Goal: Task Accomplishment & Management: Manage account settings

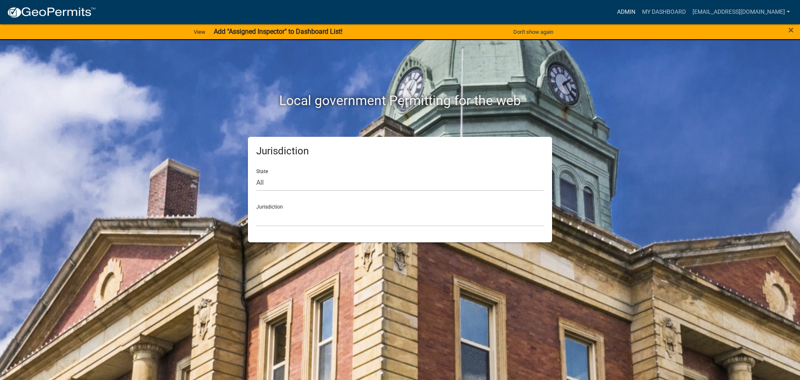
click at [639, 11] on link "Admin" at bounding box center [626, 12] width 25 height 16
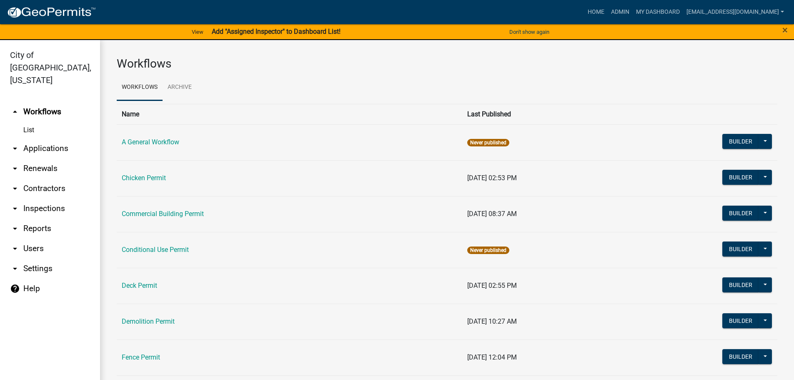
click at [42, 138] on link "arrow_drop_down Applications" at bounding box center [50, 148] width 100 height 20
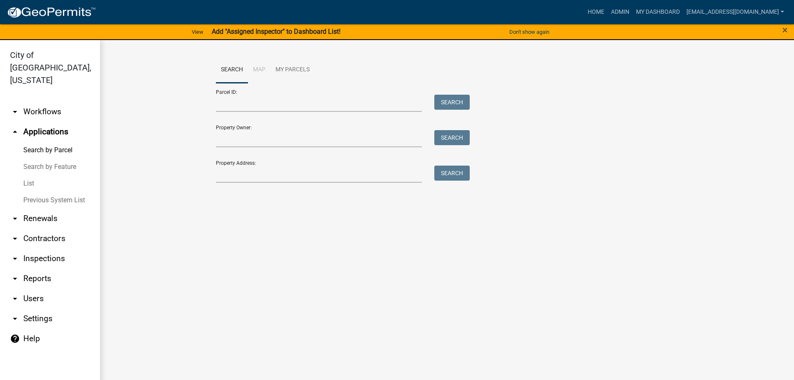
click at [45, 192] on link "Previous System List" at bounding box center [50, 200] width 100 height 17
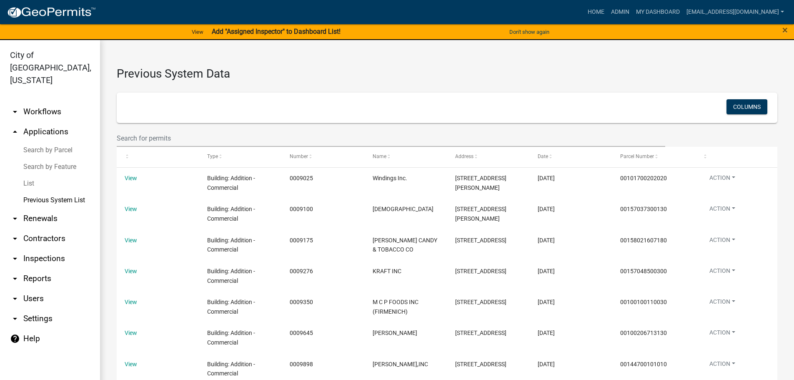
click at [49, 142] on link "Search by Parcel" at bounding box center [50, 150] width 100 height 17
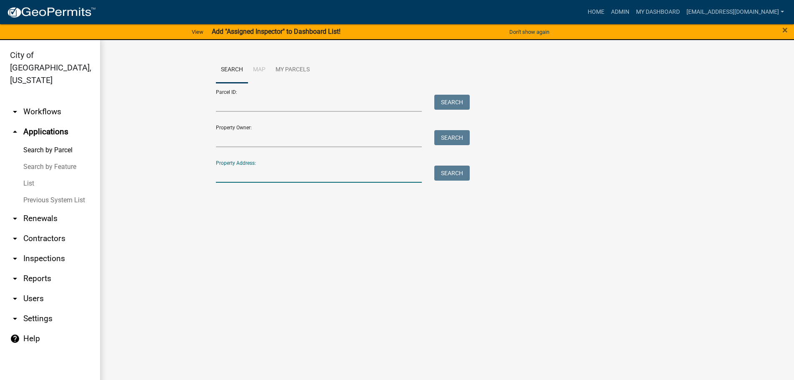
click at [233, 179] on input "Property Address:" at bounding box center [319, 174] width 206 height 17
type input "524 washington"
click at [453, 175] on button "Search" at bounding box center [451, 173] width 35 height 15
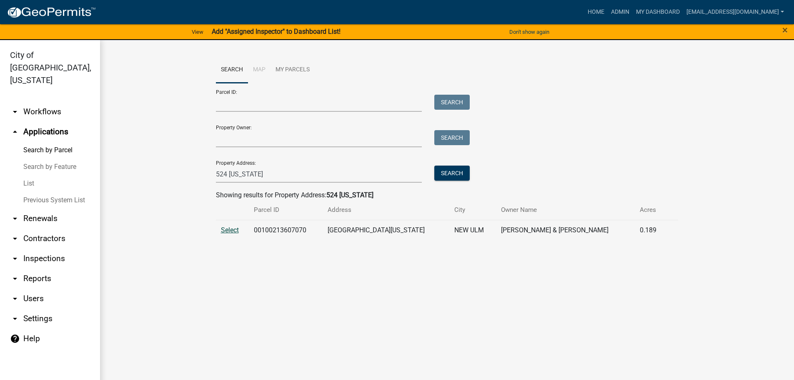
click at [233, 233] on span "Select" at bounding box center [230, 230] width 18 height 8
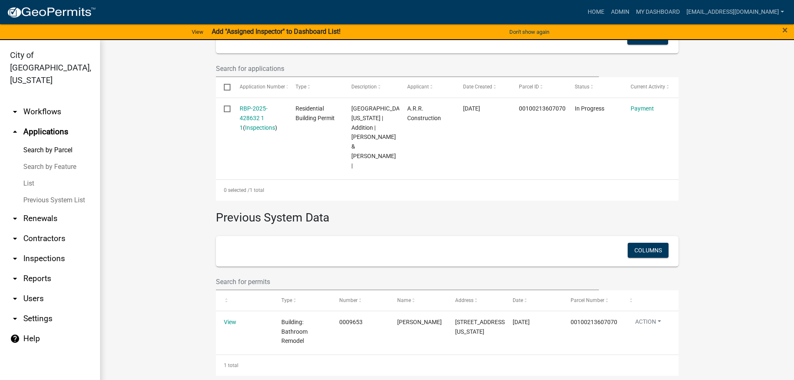
scroll to position [250, 0]
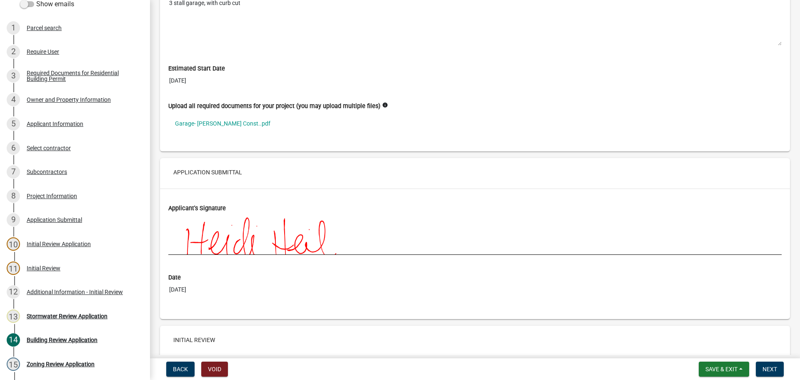
scroll to position [2168, 0]
click at [215, 124] on link "Garage- [PERSON_NAME] Const..pdf" at bounding box center [475, 122] width 614 height 19
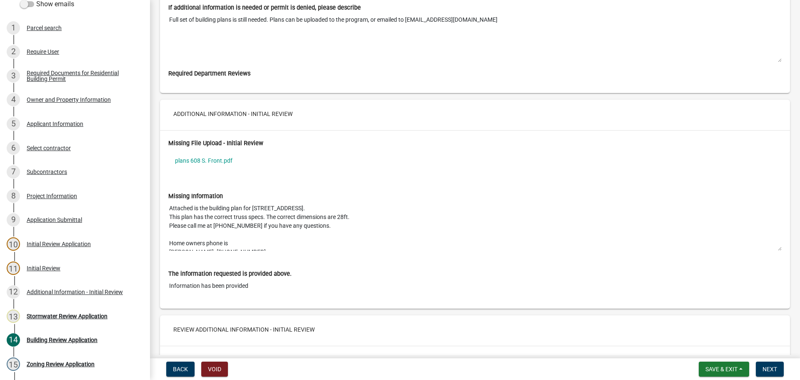
scroll to position [2585, 0]
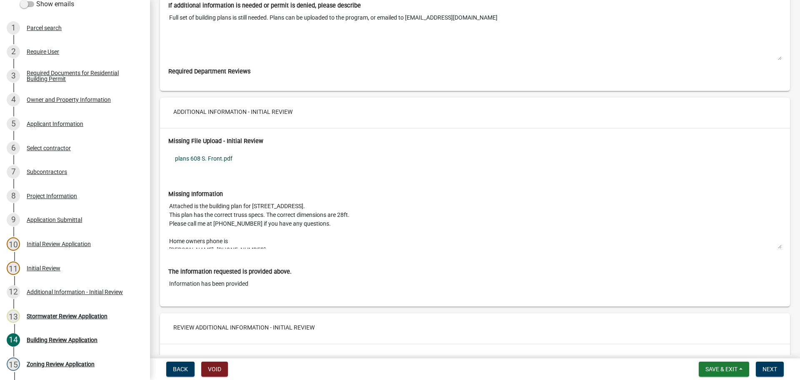
click at [208, 158] on link "plans 608 S. Front.pdf" at bounding box center [475, 158] width 614 height 19
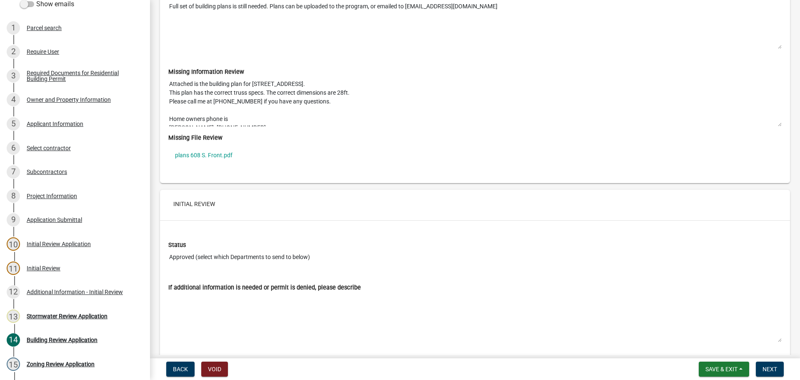
scroll to position [2960, 0]
click at [213, 155] on link "plans 608 S. Front.pdf" at bounding box center [475, 153] width 614 height 19
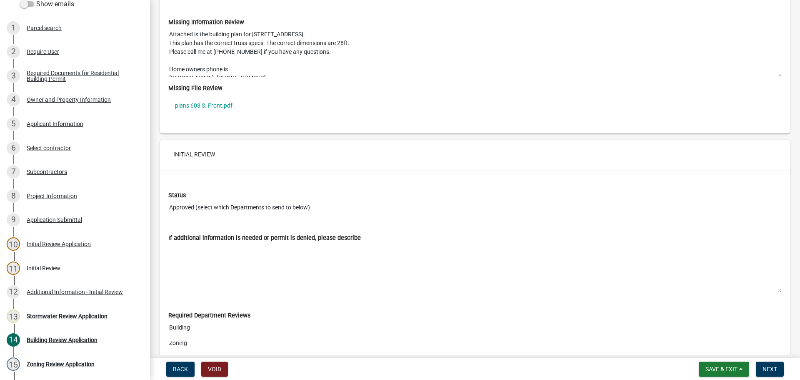
scroll to position [3067, 0]
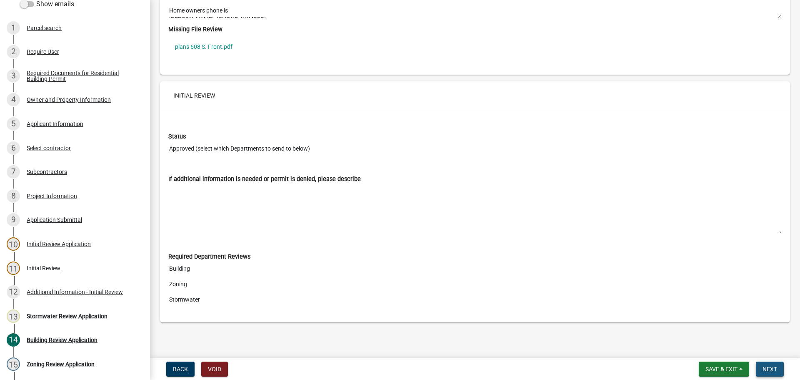
drag, startPoint x: 763, startPoint y: 368, endPoint x: 749, endPoint y: 366, distance: 14.3
click at [763, 368] on span "Next" at bounding box center [770, 369] width 15 height 7
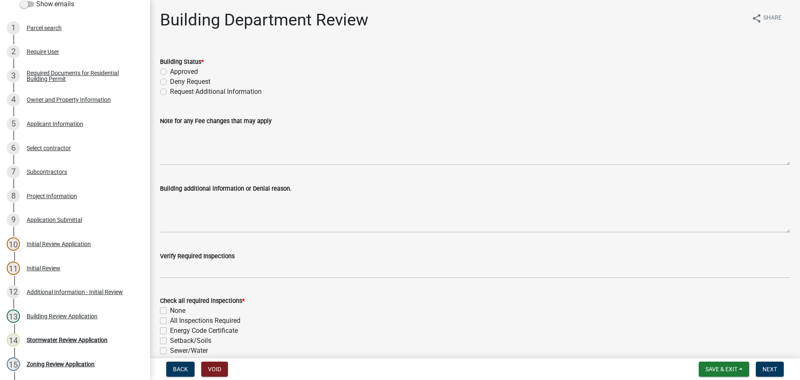
click at [170, 81] on label "Deny Request" at bounding box center [190, 82] width 40 height 10
click at [170, 81] on input "Deny Request" at bounding box center [172, 79] width 5 height 5
radio input "true"
click at [170, 90] on label "Request Additional Information" at bounding box center [216, 92] width 92 height 10
click at [170, 90] on input "Request Additional Information" at bounding box center [172, 89] width 5 height 5
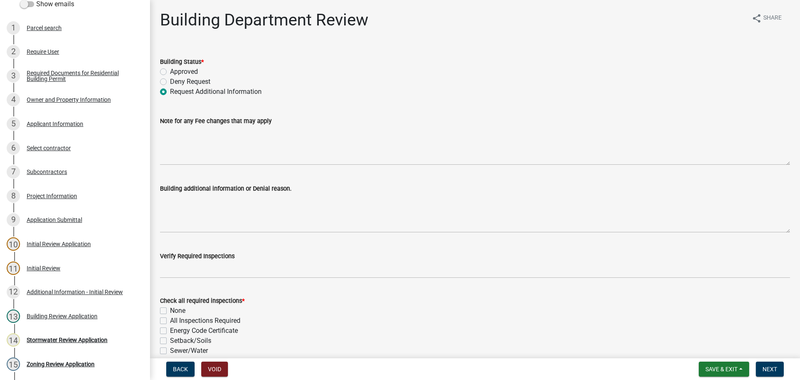
radio input "true"
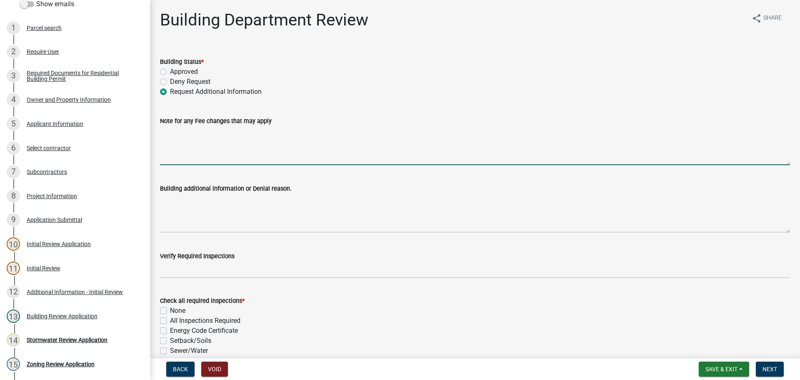
click at [183, 138] on textarea "Note for any Fee changes that may apply" at bounding box center [475, 145] width 630 height 39
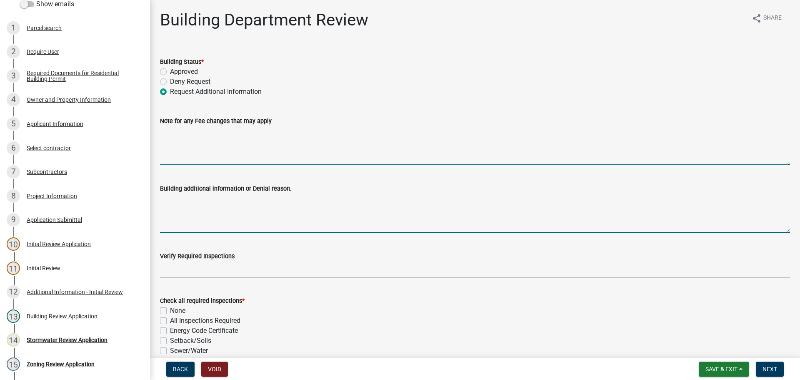
click at [173, 195] on textarea "Building additional information or Denial reason." at bounding box center [475, 212] width 630 height 39
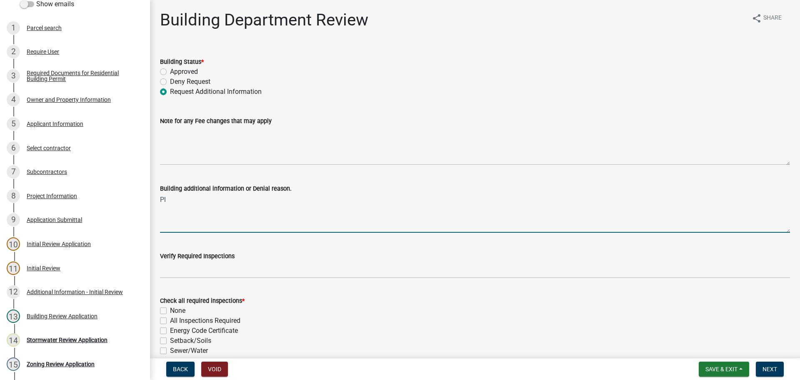
type textarea "P"
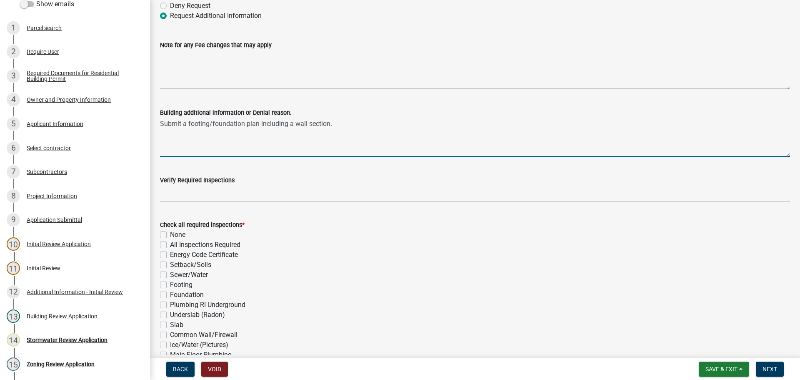
scroll to position [83, 0]
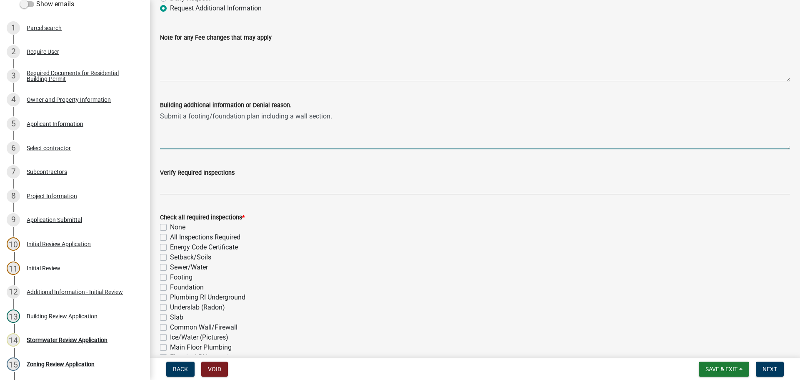
type textarea "Submit a footing/foundation plan including a wall section."
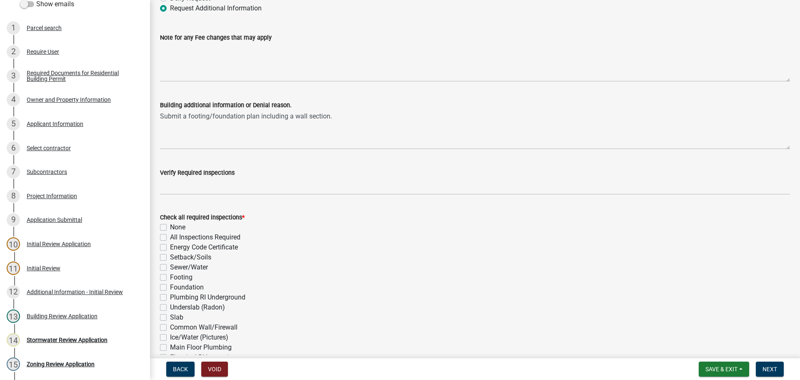
click at [170, 258] on label "Setback/Soils" at bounding box center [190, 257] width 41 height 10
click at [170, 258] on input "Setback/Soils" at bounding box center [172, 254] width 5 height 5
checkbox input "true"
checkbox input "false"
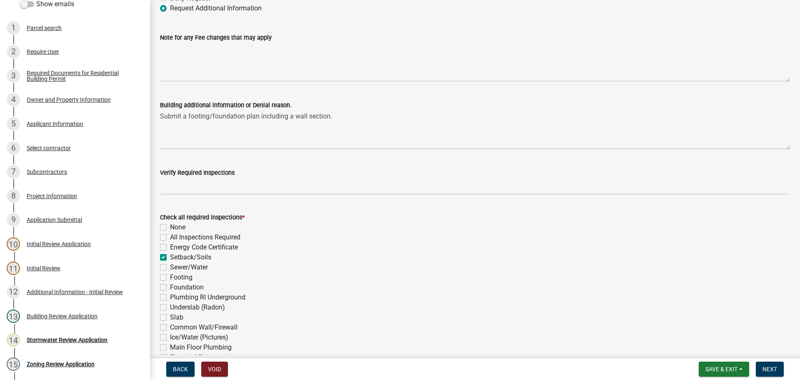
checkbox input "false"
checkbox input "true"
checkbox input "false"
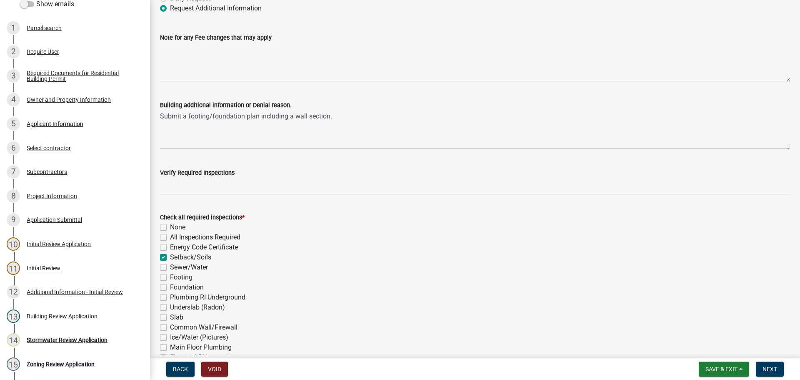
checkbox input "false"
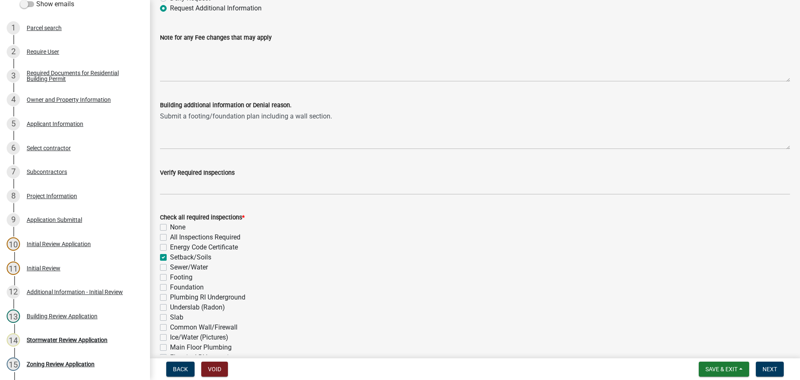
checkbox input "false"
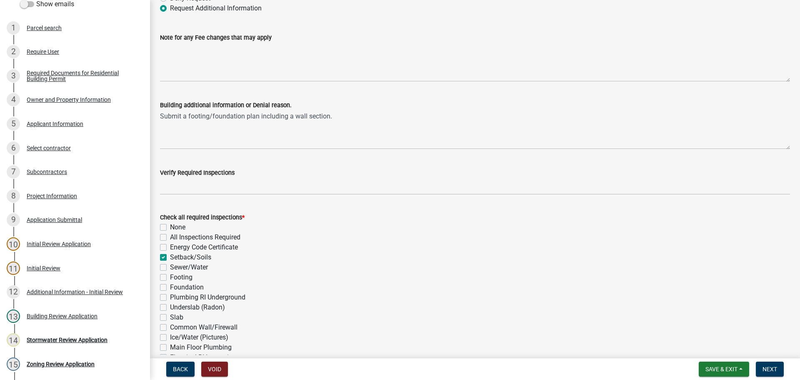
checkbox input "false"
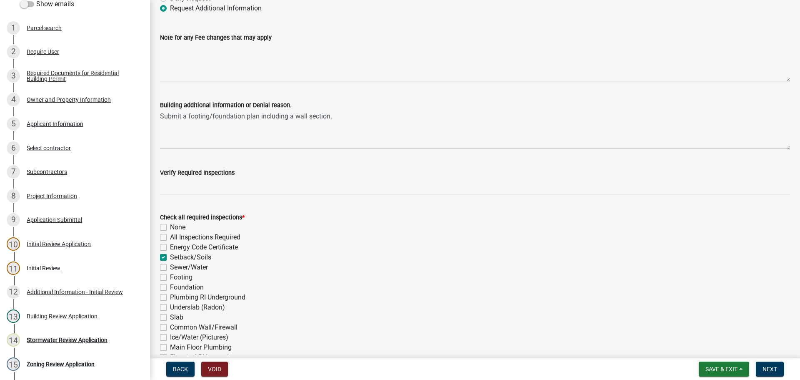
checkbox input "false"
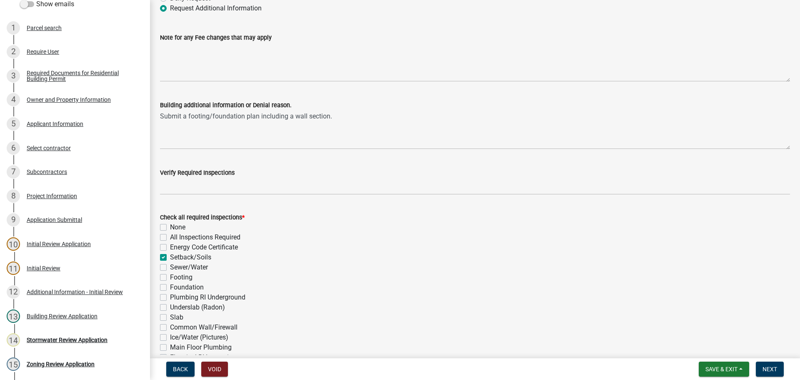
checkbox input "false"
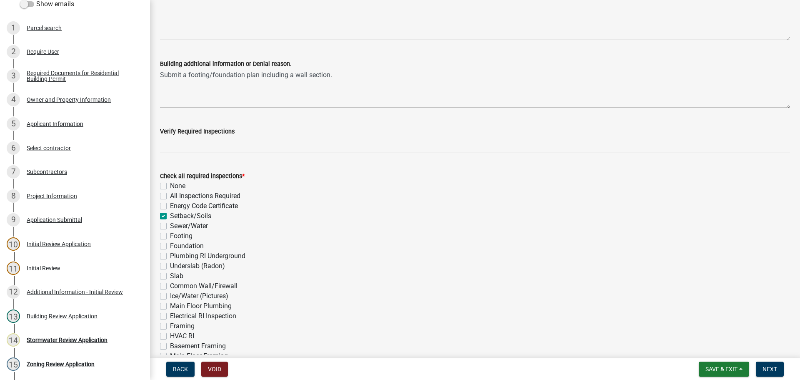
scroll to position [125, 0]
click at [170, 234] on label "Footing" at bounding box center [181, 236] width 23 height 10
click at [170, 234] on input "Footing" at bounding box center [172, 233] width 5 height 5
checkbox input "true"
checkbox input "false"
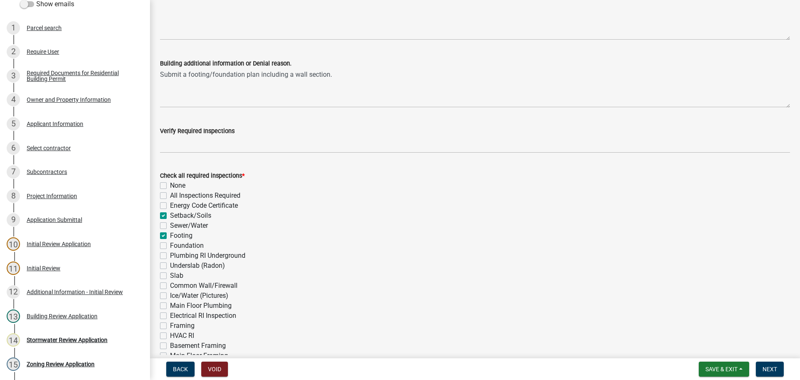
checkbox input "false"
checkbox input "true"
checkbox input "false"
checkbox input "true"
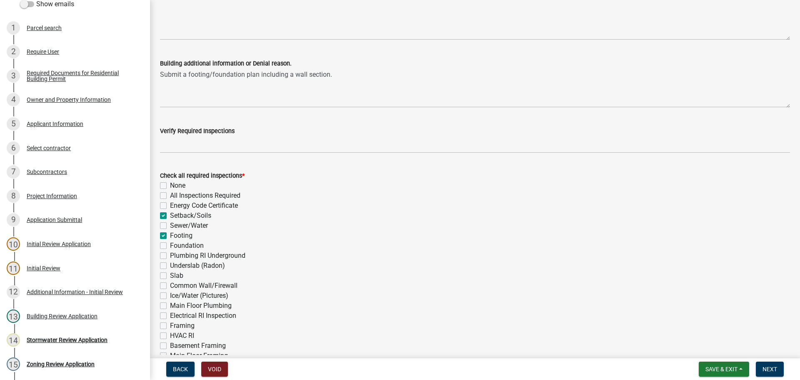
checkbox input "false"
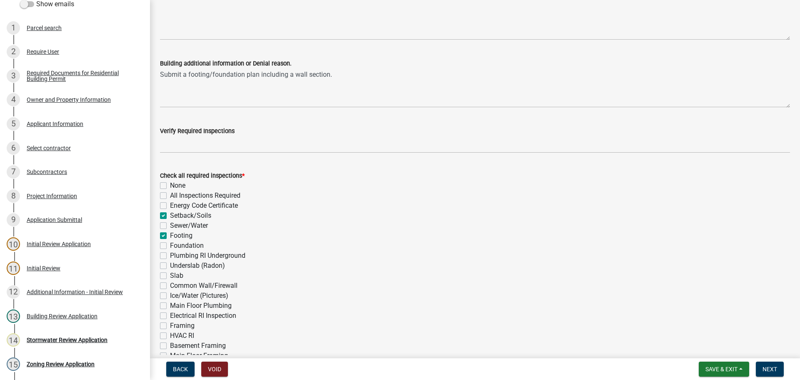
checkbox input "false"
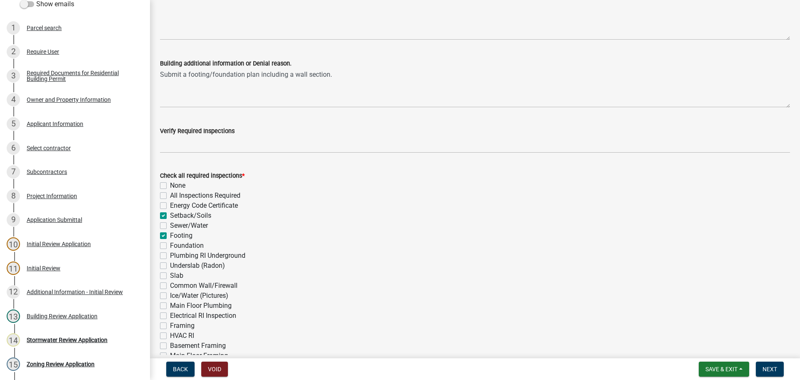
checkbox input "false"
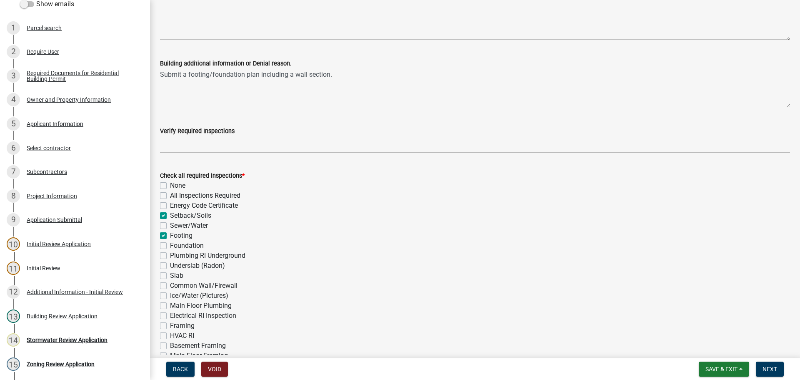
checkbox input "false"
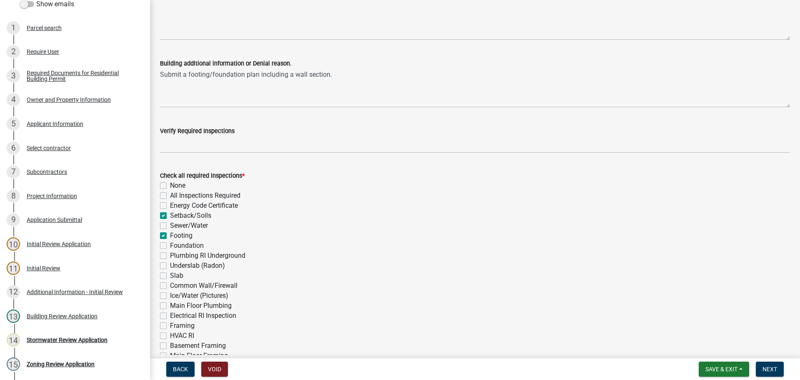
checkbox input "false"
click at [170, 243] on label "Foundation" at bounding box center [187, 246] width 34 height 10
click at [170, 243] on input "Foundation" at bounding box center [172, 243] width 5 height 5
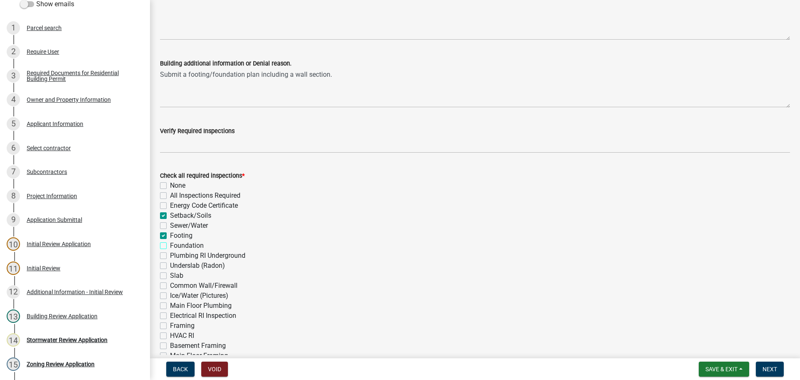
checkbox input "true"
checkbox input "false"
checkbox input "true"
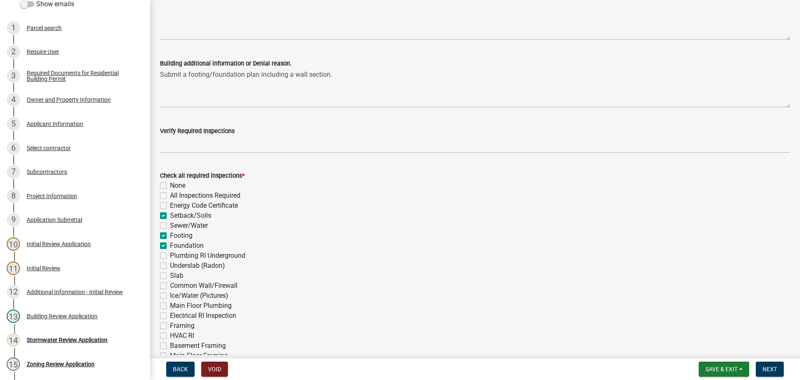
checkbox input "false"
checkbox input "true"
checkbox input "false"
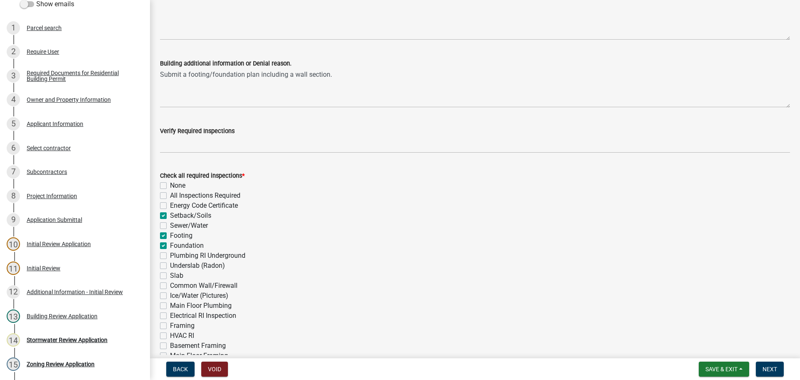
checkbox input "false"
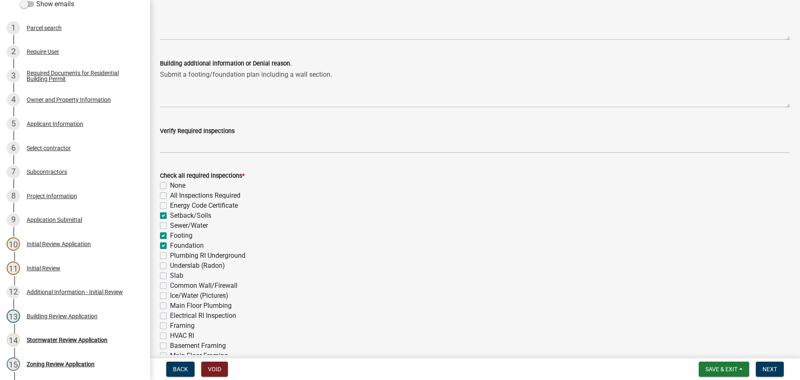
checkbox input "false"
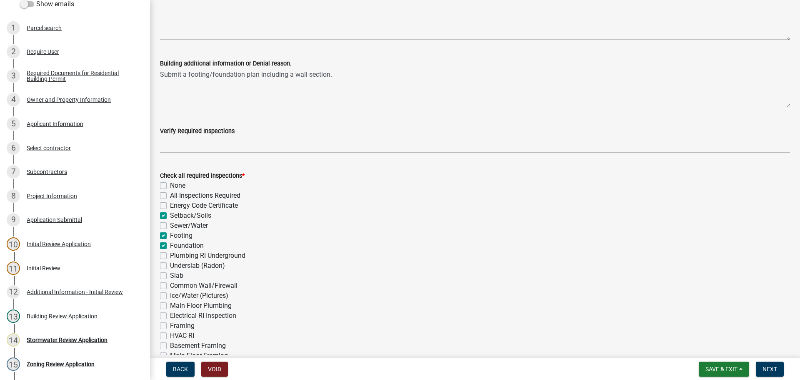
checkbox input "false"
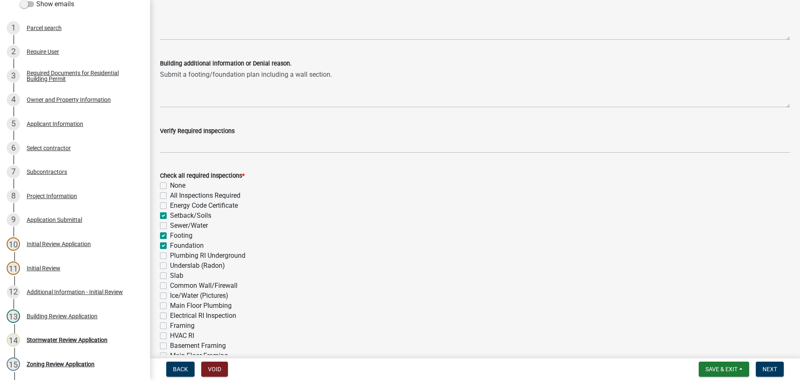
checkbox input "false"
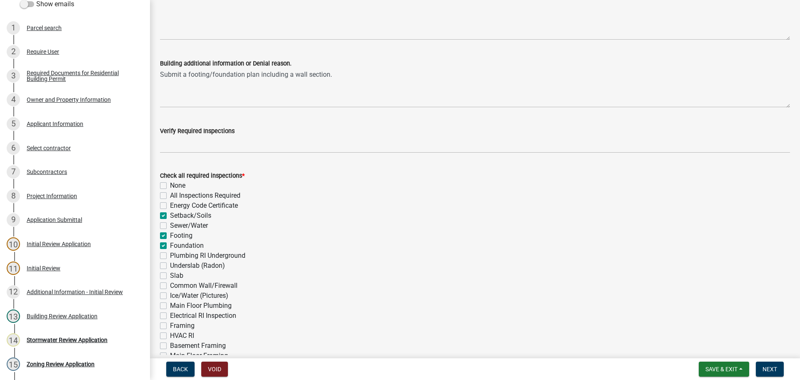
scroll to position [167, 0]
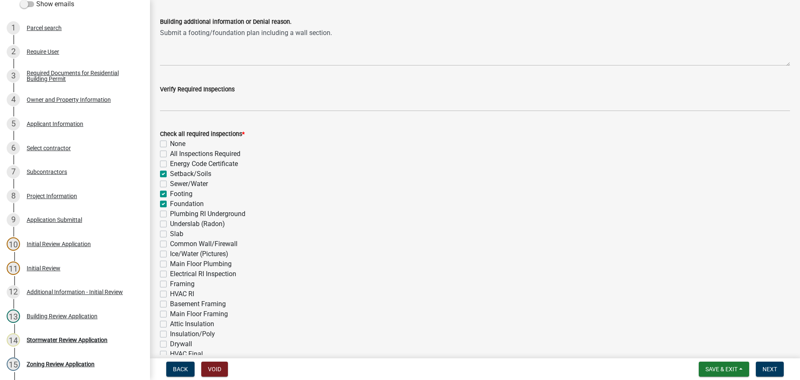
click at [170, 233] on label "Slab" at bounding box center [176, 234] width 13 height 10
click at [170, 233] on input "Slab" at bounding box center [172, 231] width 5 height 5
checkbox input "true"
checkbox input "false"
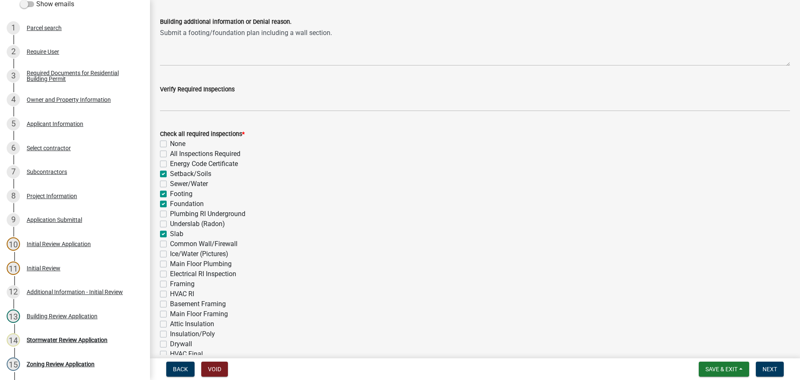
checkbox input "false"
checkbox input "true"
checkbox input "false"
checkbox input "true"
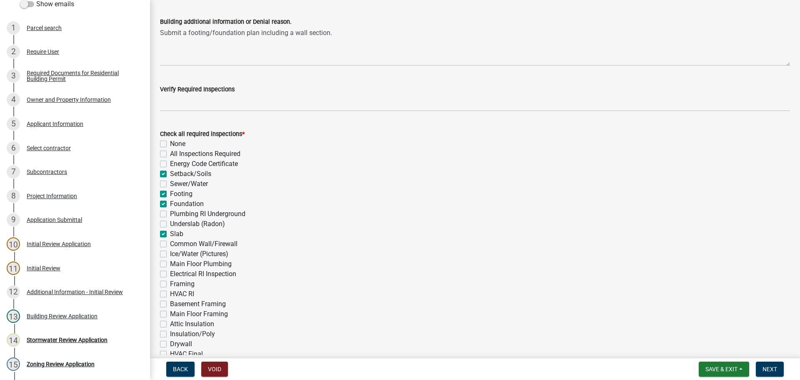
checkbox input "false"
checkbox input "true"
checkbox input "false"
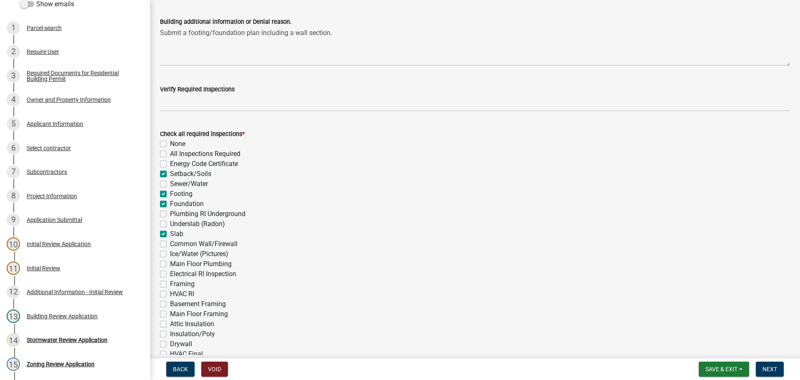
checkbox input "false"
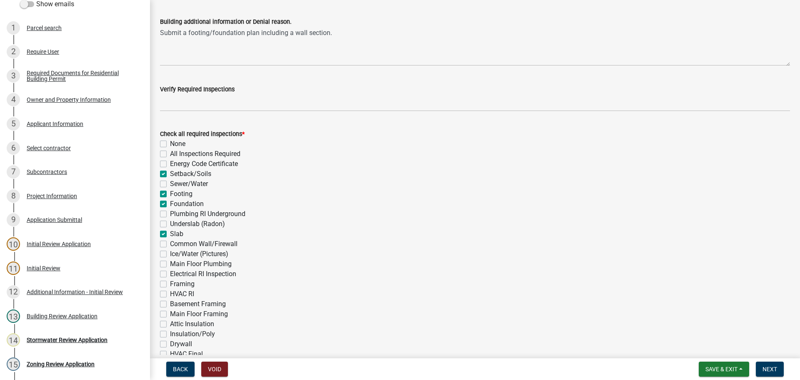
checkbox input "false"
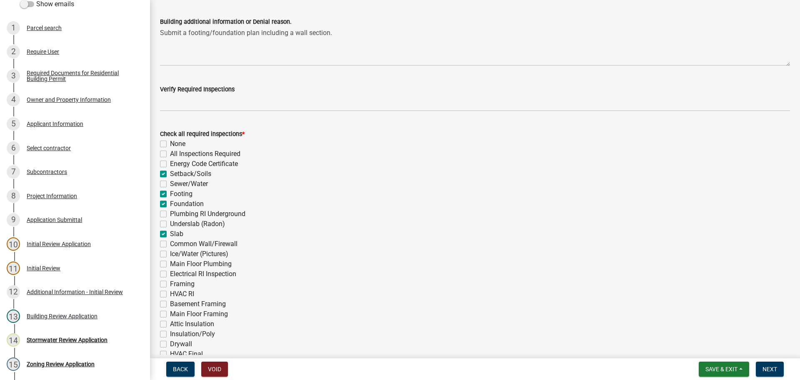
checkbox input "false"
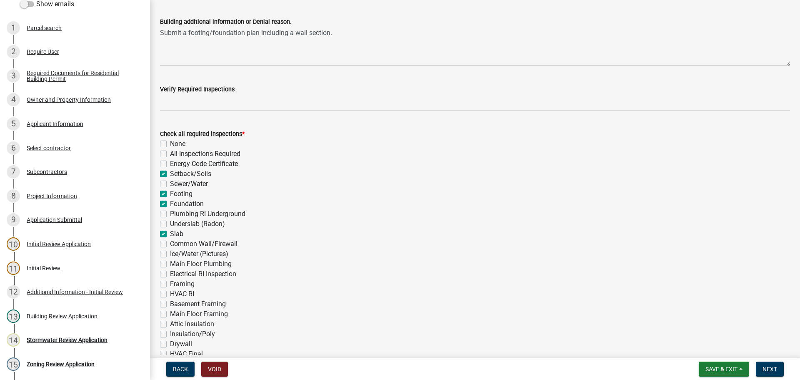
checkbox input "false"
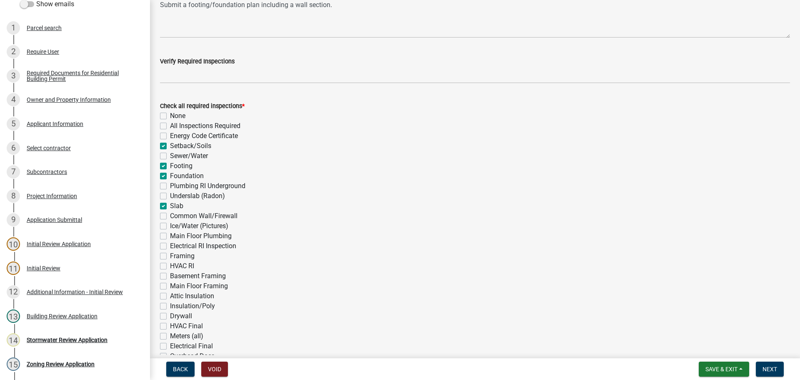
scroll to position [208, 0]
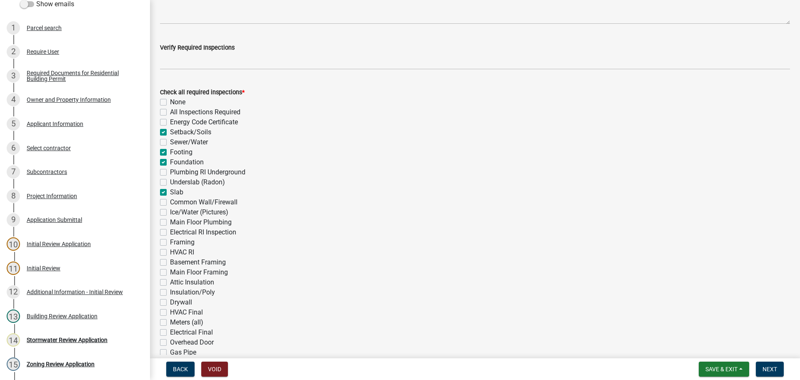
click at [170, 232] on label "Electrical RI Inspection" at bounding box center [203, 232] width 66 height 10
click at [170, 232] on input "Electrical RI Inspection" at bounding box center [172, 229] width 5 height 5
checkbox input "true"
checkbox input "false"
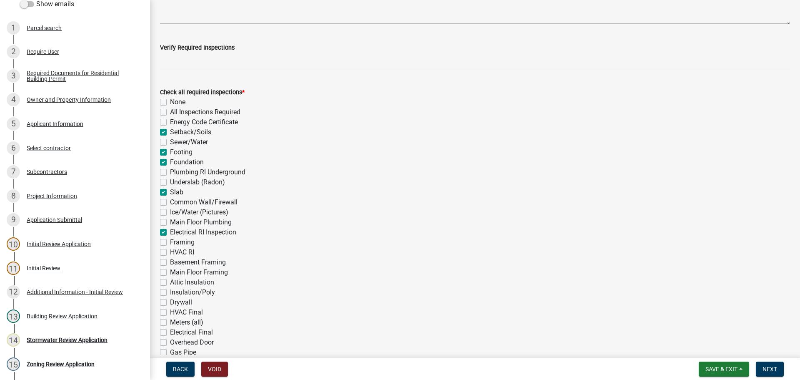
checkbox input "false"
checkbox input "true"
checkbox input "false"
checkbox input "true"
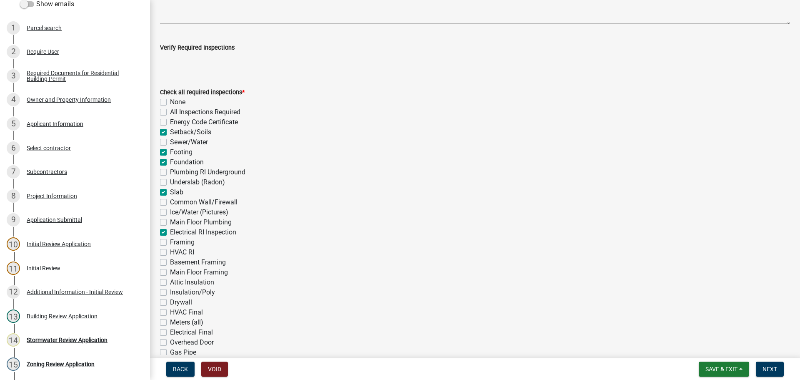
checkbox input "false"
checkbox input "true"
checkbox input "false"
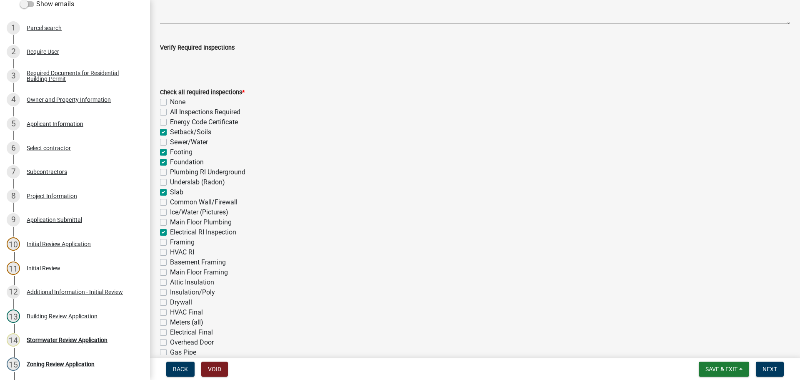
checkbox input "false"
checkbox input "true"
checkbox input "false"
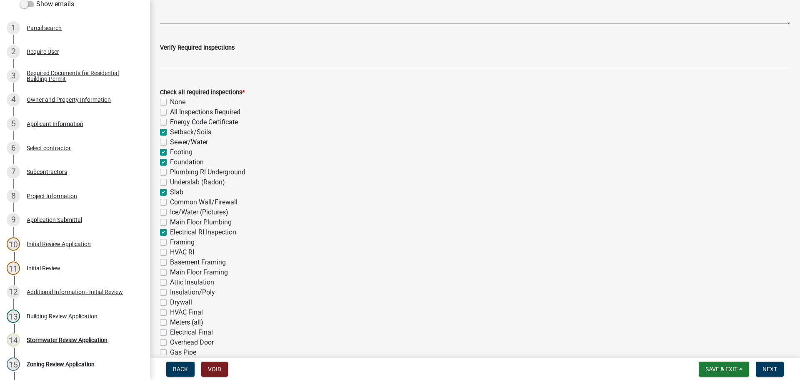
checkbox input "false"
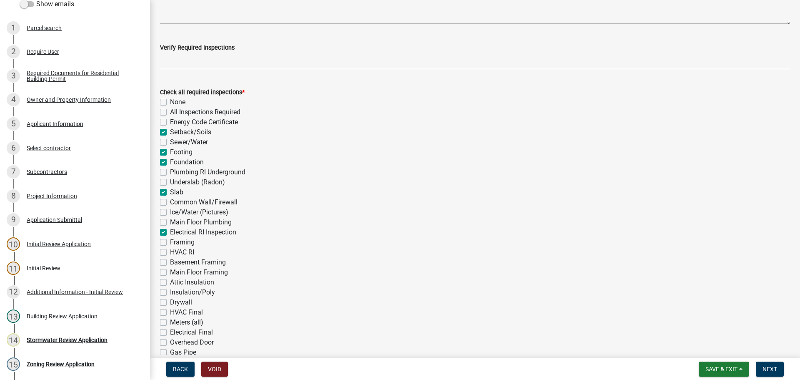
checkbox input "false"
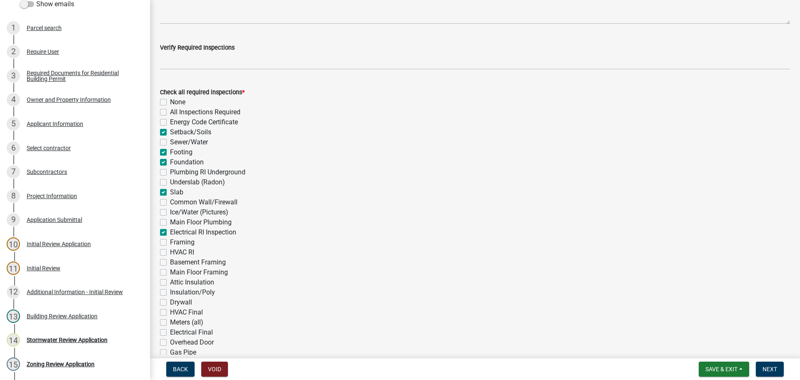
checkbox input "false"
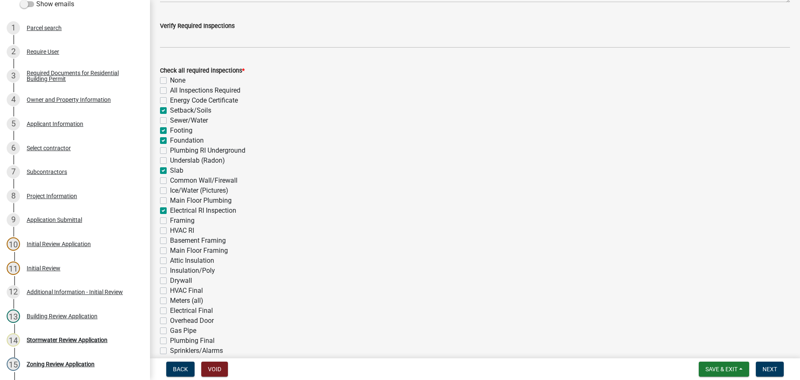
scroll to position [250, 0]
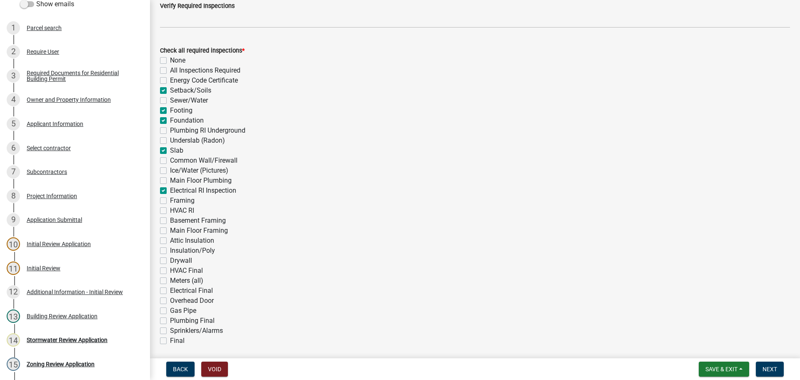
drag, startPoint x: 161, startPoint y: 292, endPoint x: 163, endPoint y: 297, distance: 4.9
click at [170, 292] on label "Electrical Final" at bounding box center [191, 291] width 43 height 10
click at [170, 291] on input "Electrical Final" at bounding box center [172, 288] width 5 height 5
checkbox input "true"
checkbox input "false"
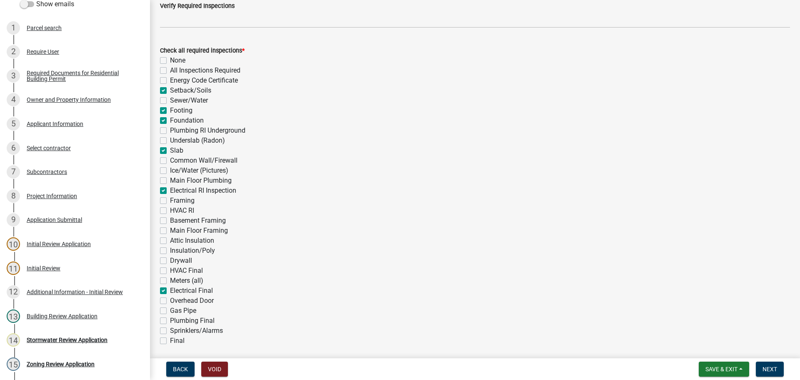
checkbox input "false"
checkbox input "true"
checkbox input "false"
checkbox input "true"
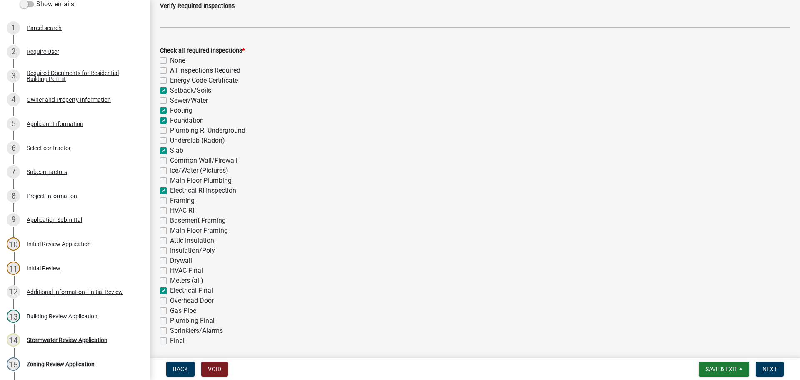
checkbox input "true"
checkbox input "false"
checkbox input "true"
checkbox input "false"
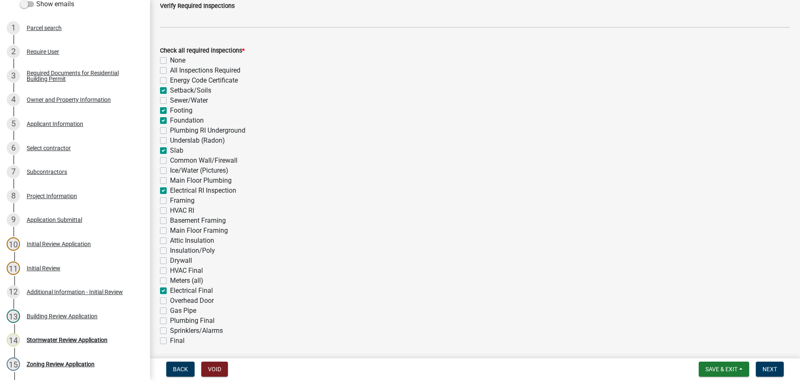
checkbox input "false"
checkbox input "true"
checkbox input "false"
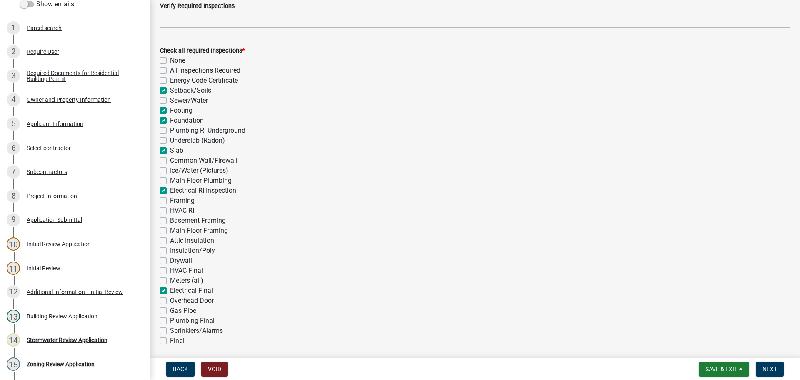
checkbox input "false"
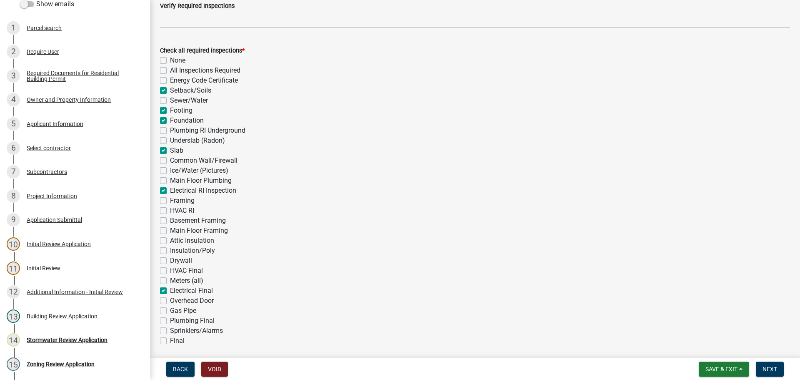
checkbox input "false"
checkbox input "true"
checkbox input "false"
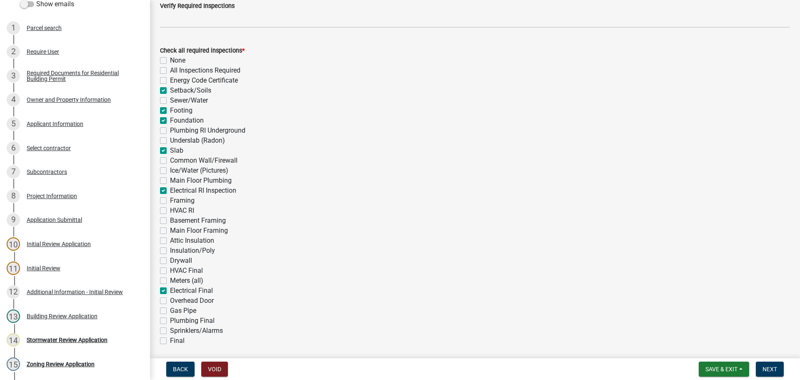
checkbox input "false"
click at [170, 341] on label "Final" at bounding box center [177, 341] width 15 height 10
click at [170, 341] on input "Final" at bounding box center [172, 338] width 5 height 5
checkbox input "true"
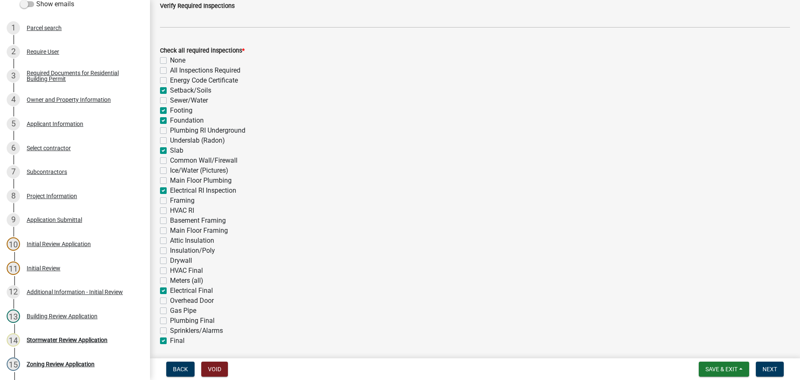
checkbox input "false"
checkbox input "true"
checkbox input "false"
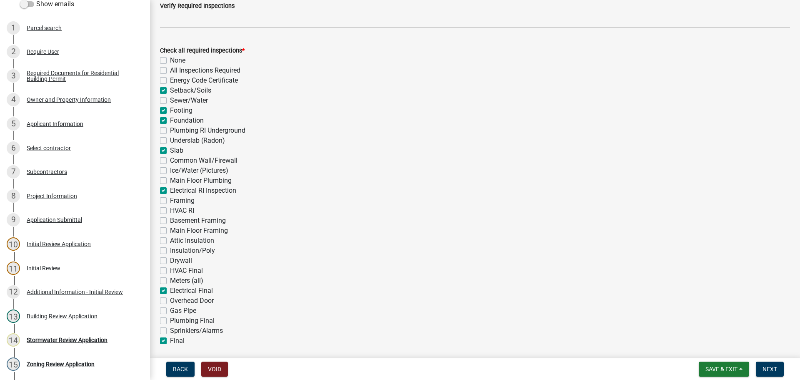
checkbox input "true"
checkbox input "false"
checkbox input "true"
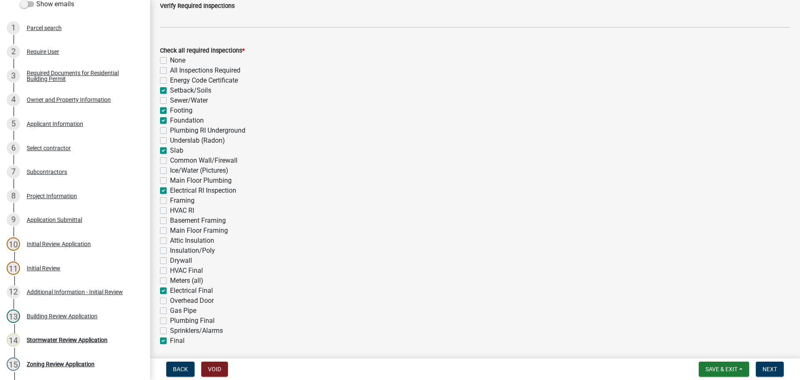
checkbox input "false"
checkbox input "true"
checkbox input "false"
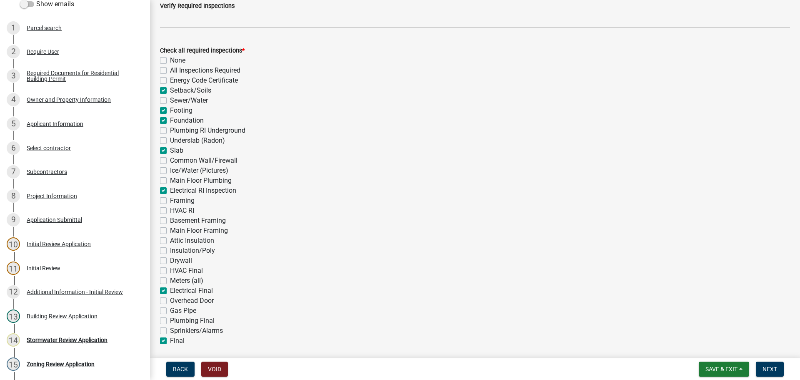
checkbox input "false"
click at [170, 300] on label "Overhead Door" at bounding box center [192, 301] width 44 height 10
click at [170, 300] on input "Overhead Door" at bounding box center [172, 298] width 5 height 5
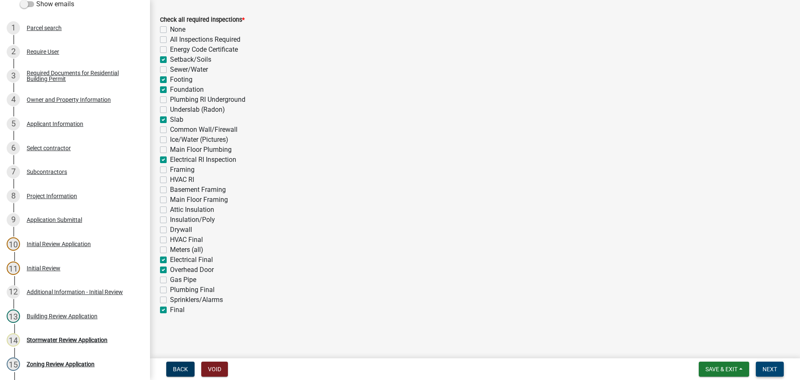
click at [770, 369] on span "Next" at bounding box center [770, 369] width 15 height 7
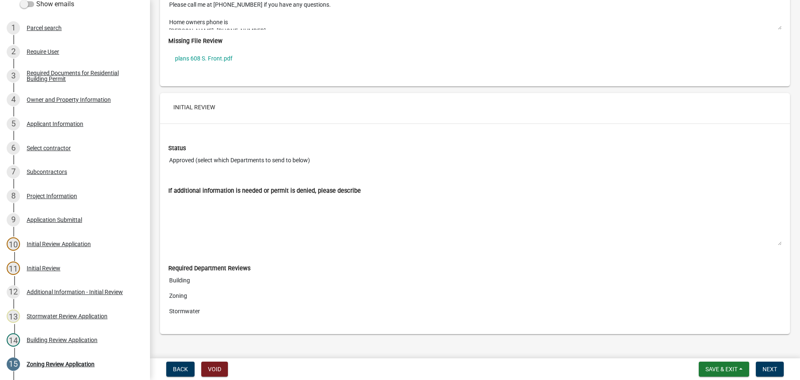
scroll to position [3067, 0]
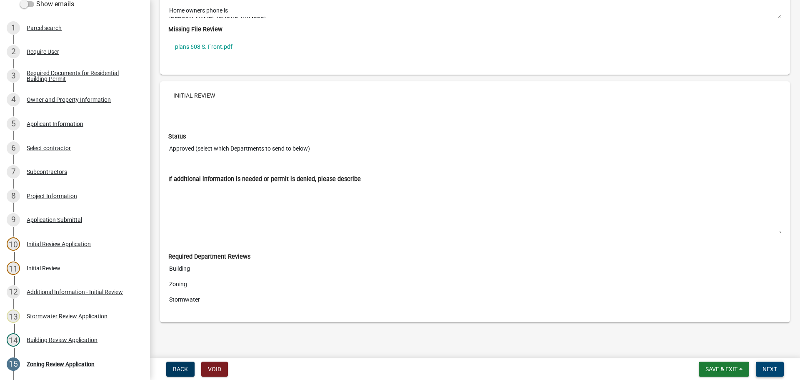
click at [768, 367] on span "Next" at bounding box center [770, 369] width 15 height 7
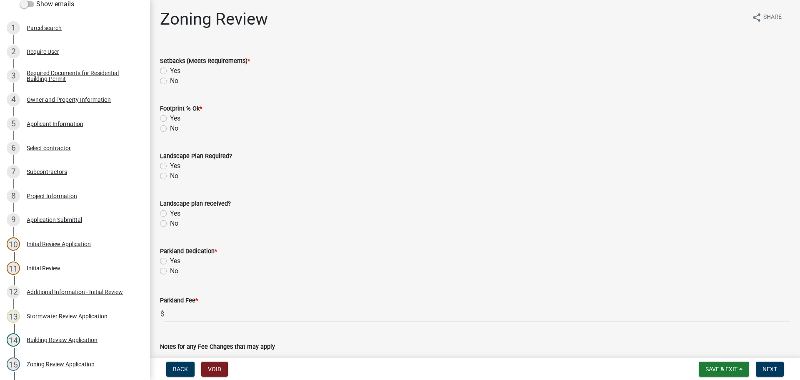
scroll to position [0, 0]
click at [170, 73] on label "Yes" at bounding box center [175, 72] width 10 height 10
click at [170, 72] on input "Yes" at bounding box center [172, 69] width 5 height 5
click at [170, 120] on label "Yes" at bounding box center [175, 119] width 10 height 10
click at [170, 120] on input "Yes" at bounding box center [172, 116] width 5 height 5
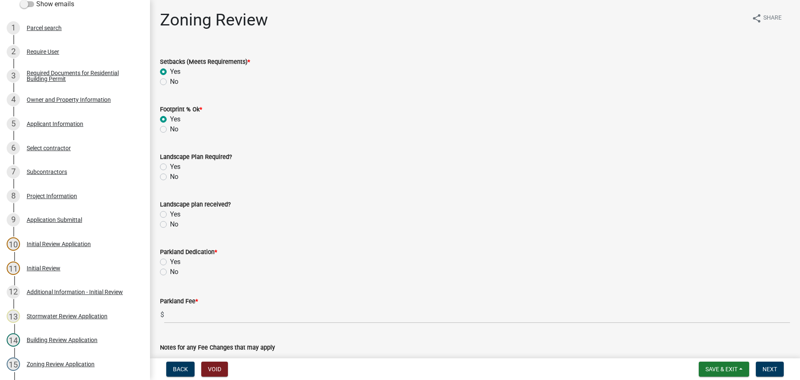
scroll to position [42, 0]
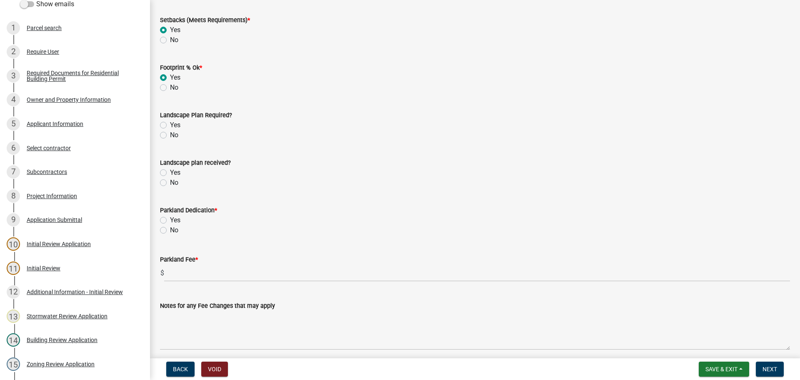
click at [170, 135] on label "No" at bounding box center [174, 135] width 8 height 10
click at [170, 135] on input "No" at bounding box center [172, 132] width 5 height 5
click at [170, 181] on label "No" at bounding box center [174, 183] width 8 height 10
click at [170, 181] on input "No" at bounding box center [172, 180] width 5 height 5
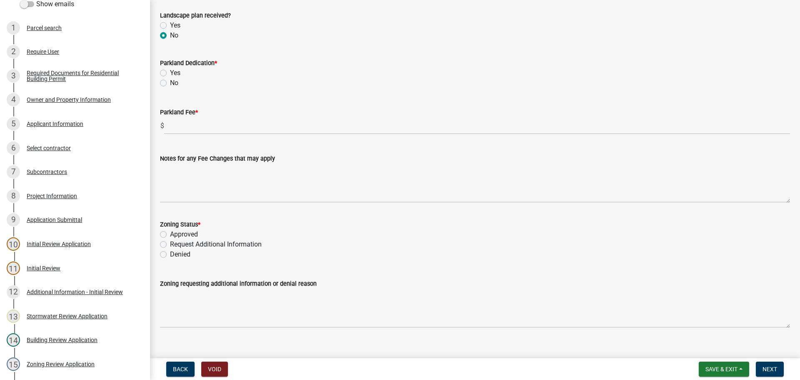
scroll to position [201, 0]
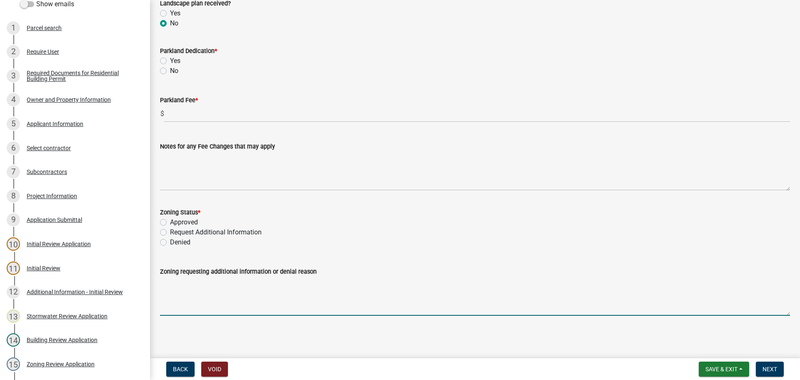
click at [203, 295] on textarea "Zoning requesting additional information or denial reason" at bounding box center [475, 295] width 630 height 39
click at [170, 223] on label "Approved" at bounding box center [184, 222] width 28 height 10
click at [170, 223] on input "Approved" at bounding box center [172, 219] width 5 height 5
click at [186, 298] on textarea "Zoning requesting additional information or denial reason" at bounding box center [475, 295] width 630 height 39
click at [220, 285] on textarea "Approval based on Variance" at bounding box center [475, 295] width 630 height 39
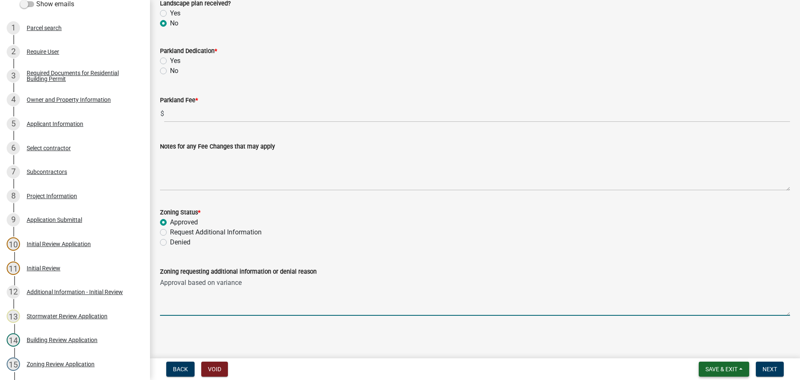
click at [722, 363] on button "Save & Exit" at bounding box center [724, 368] width 50 height 15
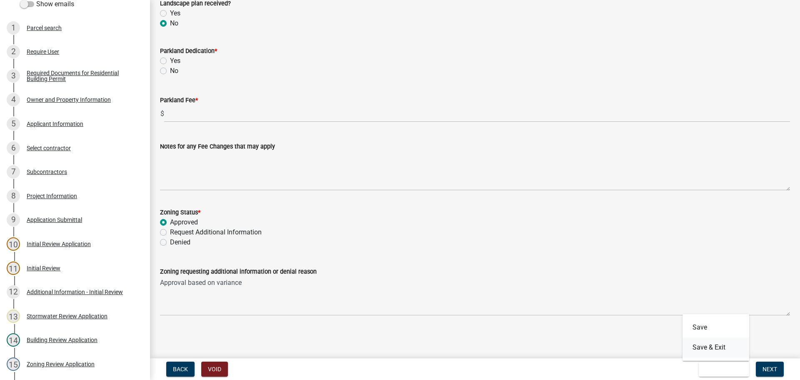
click at [703, 345] on button "Save & Exit" at bounding box center [716, 347] width 67 height 20
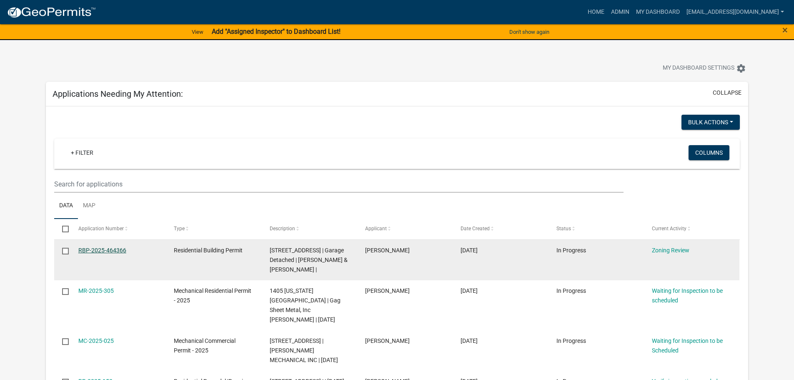
drag, startPoint x: 129, startPoint y: 250, endPoint x: 79, endPoint y: 247, distance: 50.5
click at [79, 247] on div "RBP-2025-464366" at bounding box center [118, 251] width 80 height 10
copy link "RBP-2025-464366"
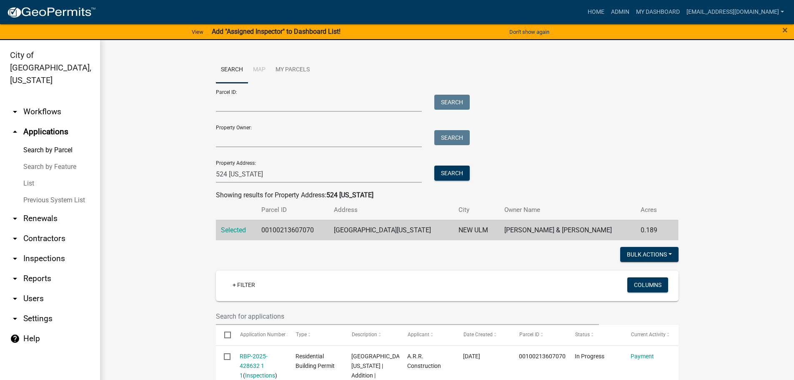
scroll to position [250, 0]
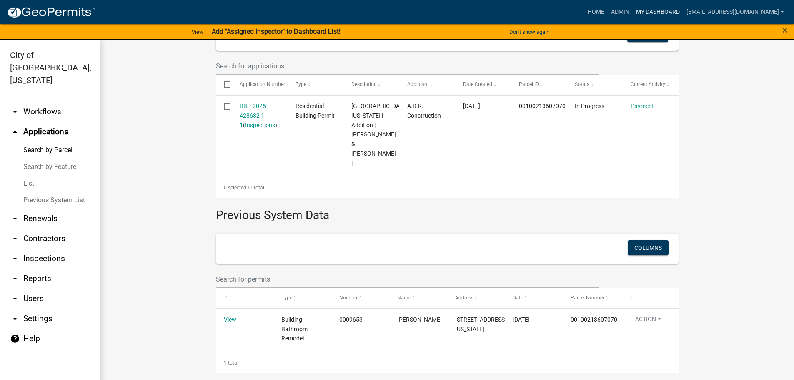
click at [677, 12] on link "My Dashboard" at bounding box center [658, 12] width 50 height 16
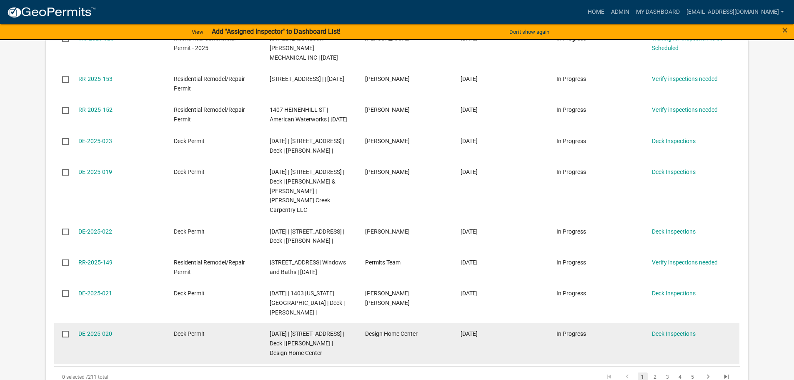
scroll to position [375, 0]
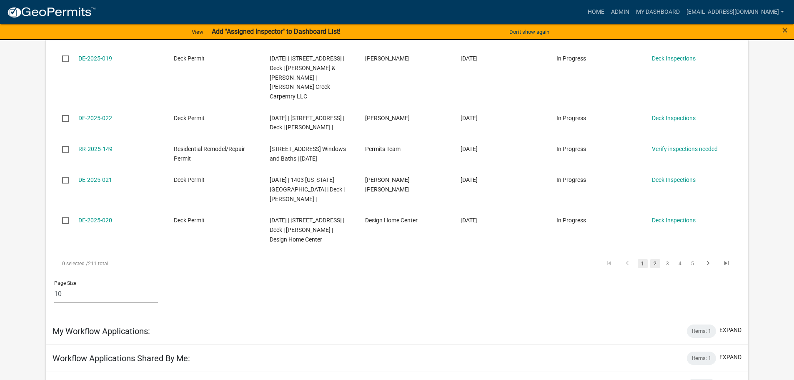
click at [656, 268] on link "2" at bounding box center [655, 263] width 10 height 9
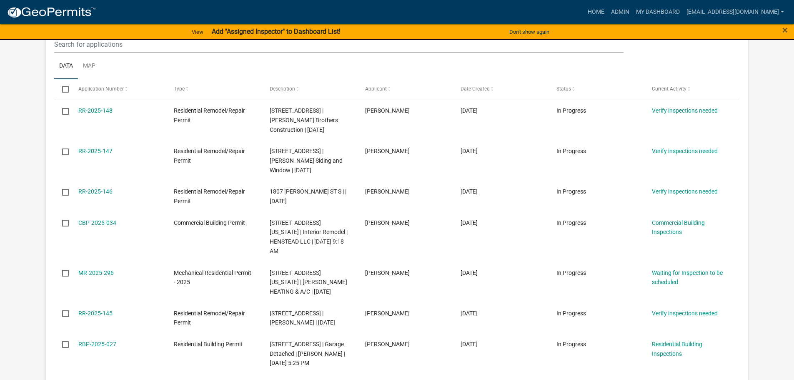
scroll to position [125, 0]
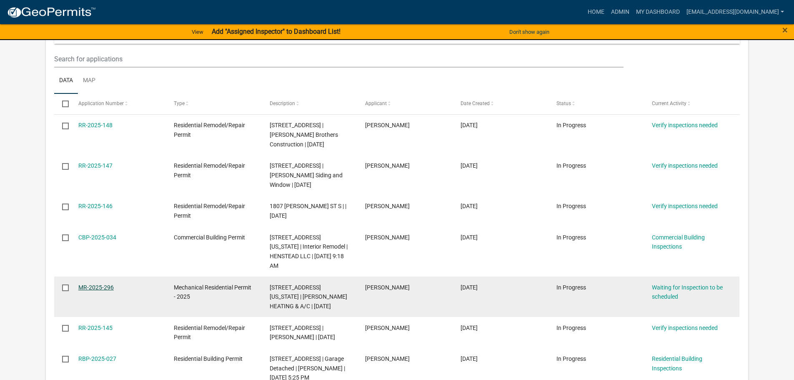
click at [96, 284] on link "MR-2025-296" at bounding box center [95, 287] width 35 height 7
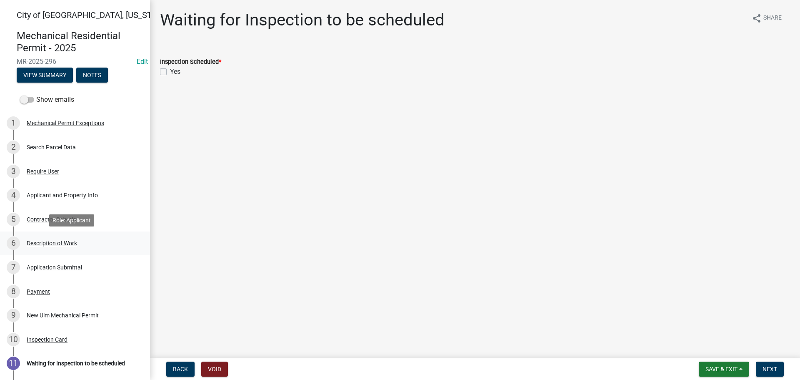
click at [44, 246] on div "6 Description of Work" at bounding box center [72, 242] width 130 height 13
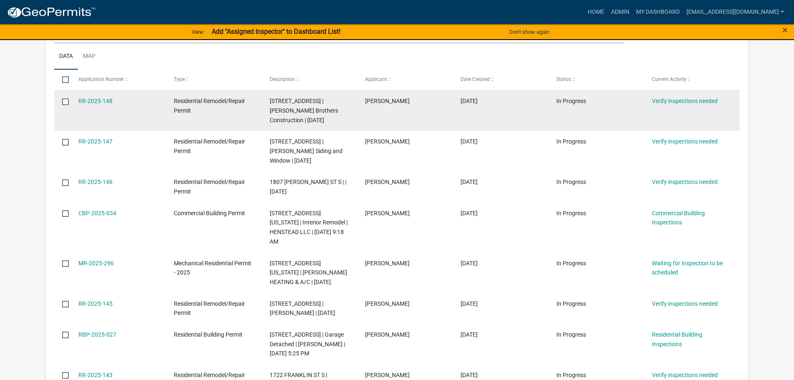
scroll to position [167, 0]
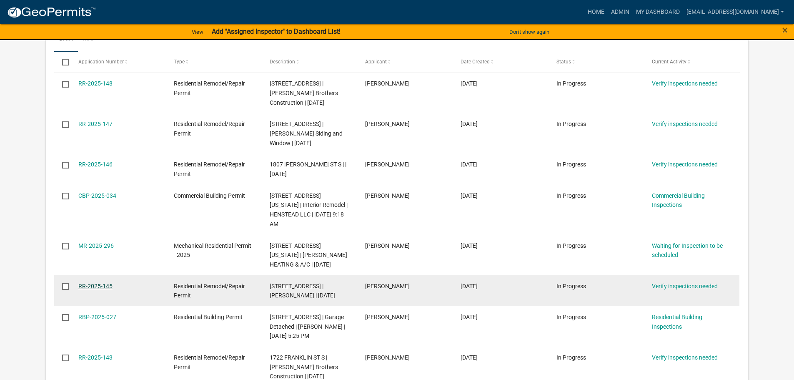
click at [102, 283] on link "RR-2025-145" at bounding box center [95, 286] width 34 height 7
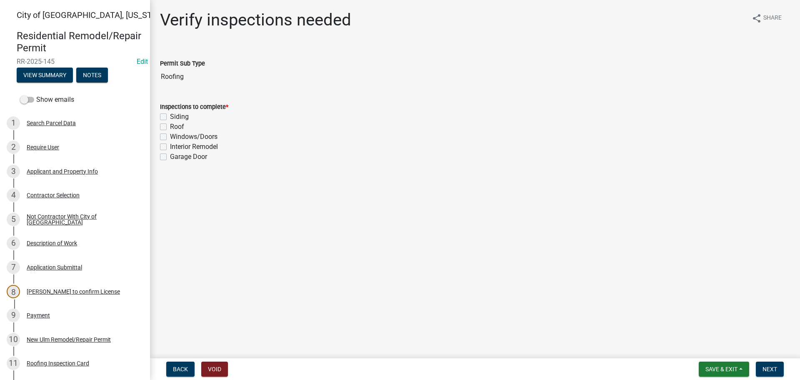
click at [170, 127] on label "Roof" at bounding box center [177, 127] width 14 height 10
click at [170, 127] on input "Roof" at bounding box center [172, 124] width 5 height 5
checkbox input "true"
checkbox input "false"
checkbox input "true"
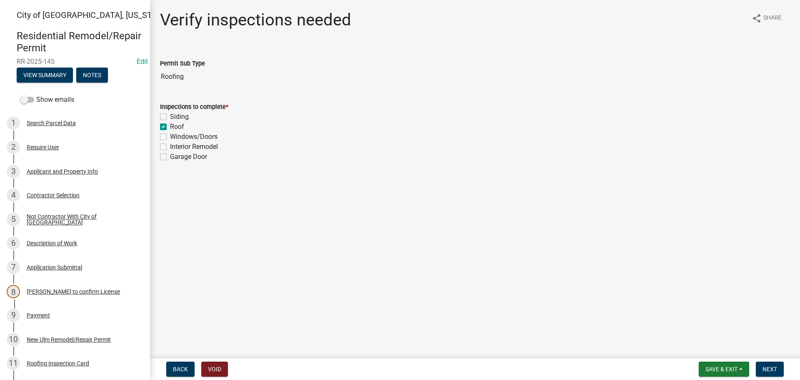
checkbox input "false"
click at [771, 371] on span "Next" at bounding box center [770, 369] width 15 height 7
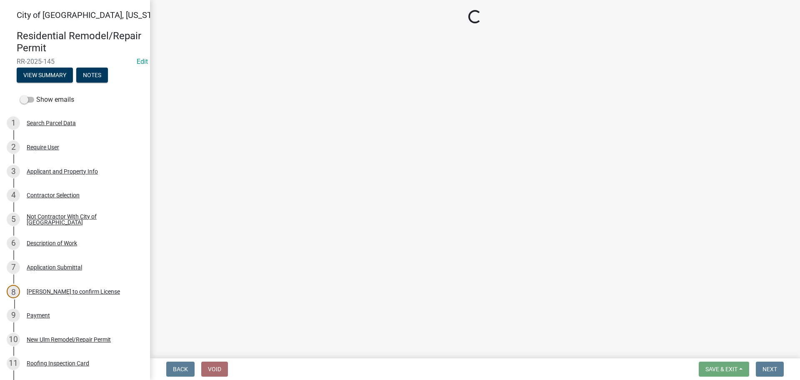
select select "805d55ac-e238-4e04-8f8e-acc067f36c3e"
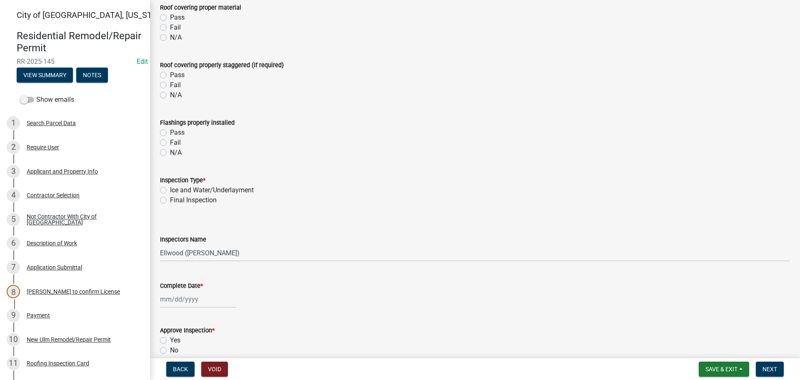
scroll to position [219, 0]
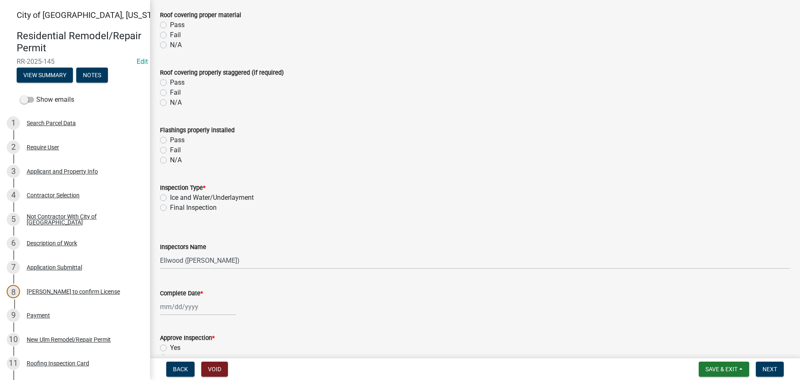
click at [170, 198] on label "Ice and Water/Underlayment" at bounding box center [212, 198] width 84 height 10
click at [170, 198] on input "Ice and Water/Underlayment" at bounding box center [172, 195] width 5 height 5
radio input "true"
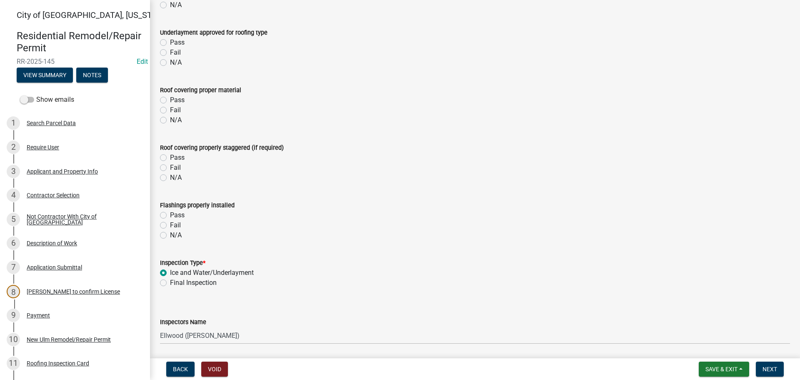
scroll to position [0, 0]
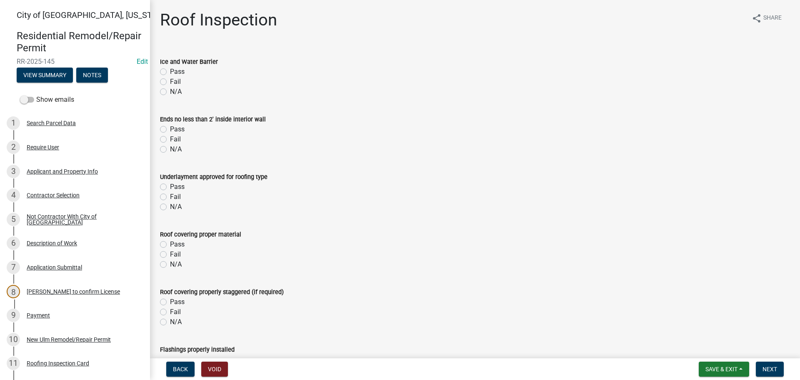
click at [170, 72] on label "Pass" at bounding box center [177, 72] width 15 height 10
click at [170, 72] on input "Pass" at bounding box center [172, 69] width 5 height 5
radio input "true"
click at [170, 130] on label "Pass" at bounding box center [177, 129] width 15 height 10
click at [170, 130] on input "Pass" at bounding box center [172, 126] width 5 height 5
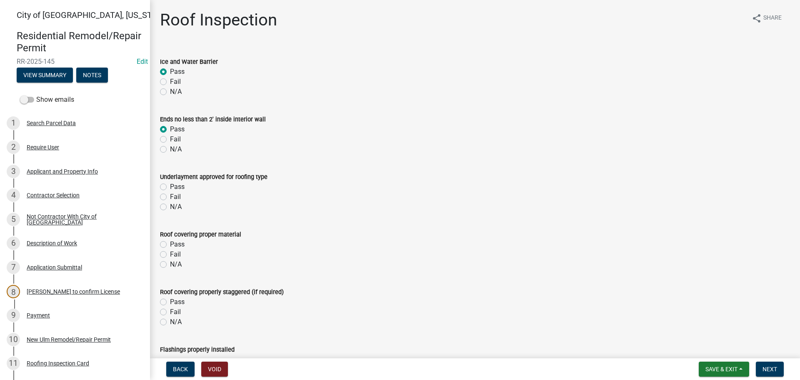
radio input "true"
click at [170, 186] on label "Pass" at bounding box center [177, 187] width 15 height 10
click at [170, 186] on input "Pass" at bounding box center [172, 184] width 5 height 5
radio input "true"
click at [170, 263] on label "N/A" at bounding box center [176, 264] width 12 height 10
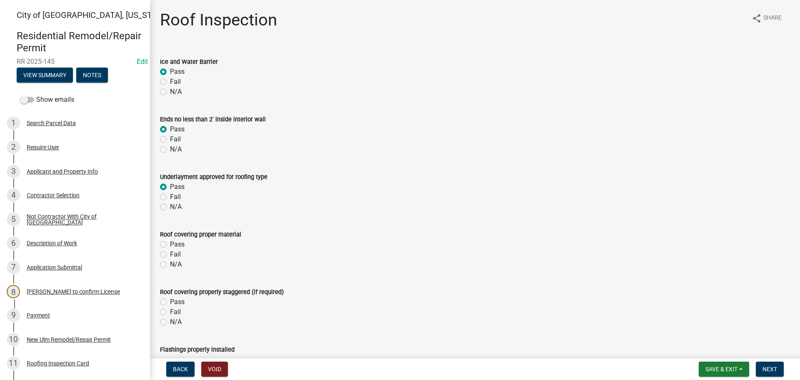
click at [170, 263] on input "N/A" at bounding box center [172, 261] width 5 height 5
radio input "true"
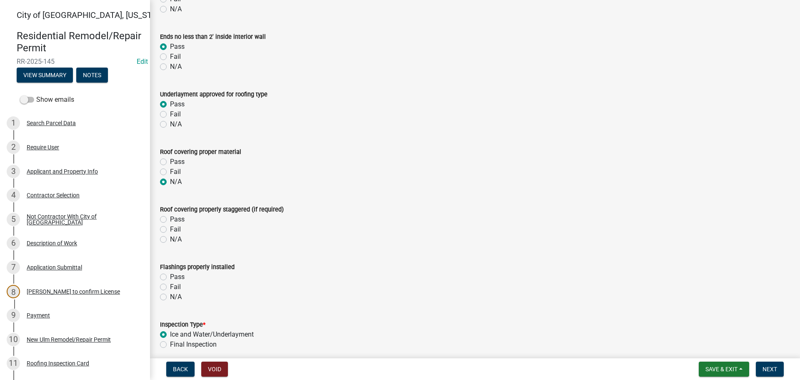
scroll to position [83, 0]
click at [170, 238] on label "N/A" at bounding box center [176, 238] width 12 height 10
click at [170, 238] on input "N/A" at bounding box center [172, 235] width 5 height 5
radio input "true"
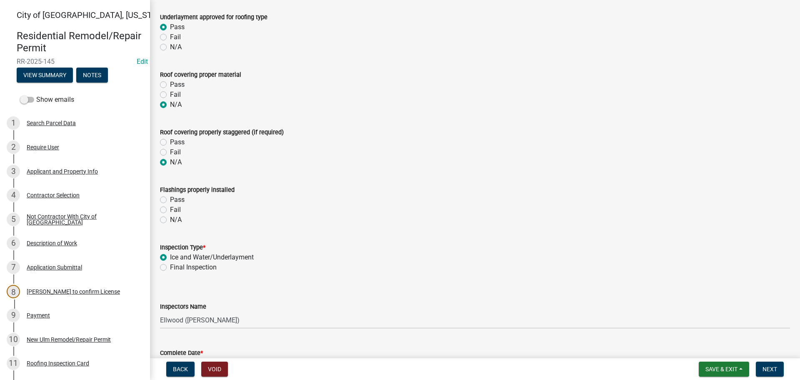
scroll to position [167, 0]
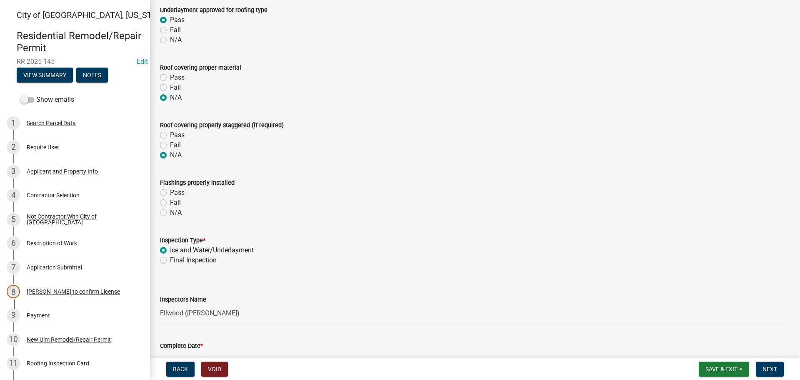
click at [170, 214] on label "N/A" at bounding box center [176, 213] width 12 height 10
click at [170, 213] on input "N/A" at bounding box center [172, 210] width 5 height 5
radio input "true"
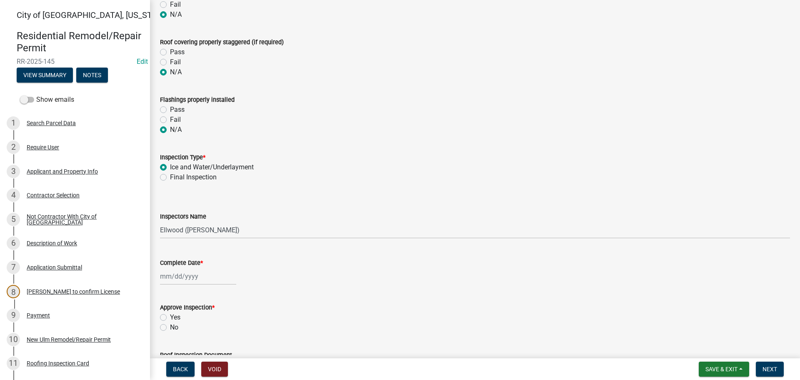
scroll to position [250, 0]
click at [225, 228] on select "Select Item... Ellwood (Ellwood Zabel) mikep@newulmmn.gov (Mike Pautzke)" at bounding box center [475, 229] width 630 height 17
select select "cd72df13-1819-4c17-818e-bd68a66556fb"
click at [160, 221] on select "Select Item... Ellwood (Ellwood Zabel) mikep@newulmmn.gov (Mike Pautzke)" at bounding box center [475, 229] width 630 height 17
click at [190, 272] on div at bounding box center [198, 275] width 76 height 17
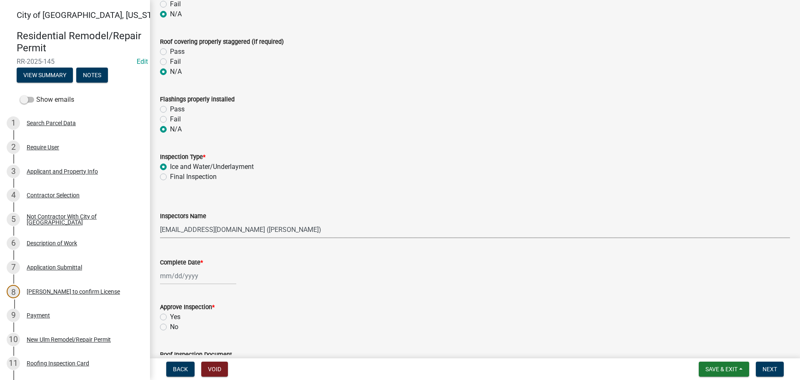
select select "8"
select select "2025"
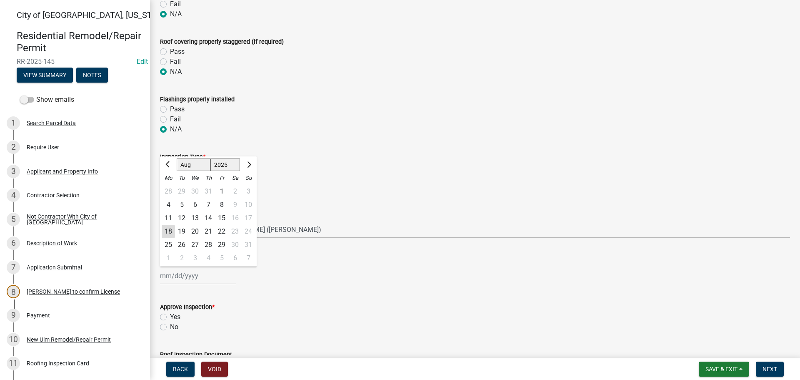
click at [164, 229] on div "18" at bounding box center [168, 231] width 13 height 13
type input "08/18/2025"
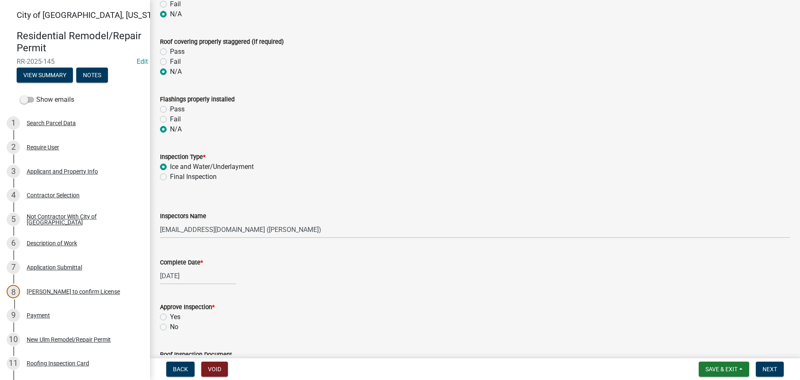
click at [170, 314] on label "Yes" at bounding box center [175, 317] width 10 height 10
click at [170, 314] on input "Yes" at bounding box center [172, 314] width 5 height 5
radio input "true"
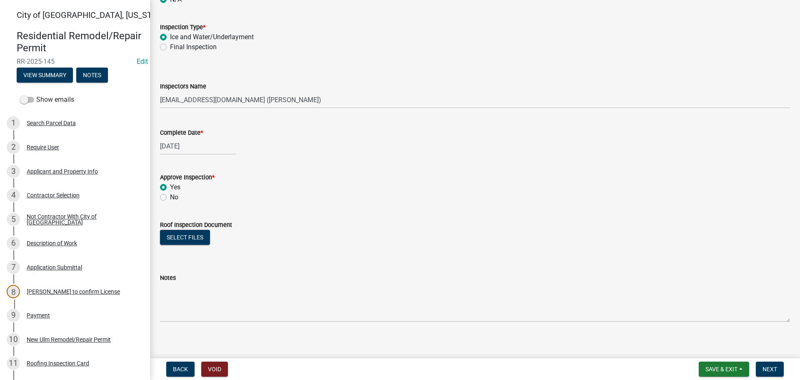
scroll to position [386, 0]
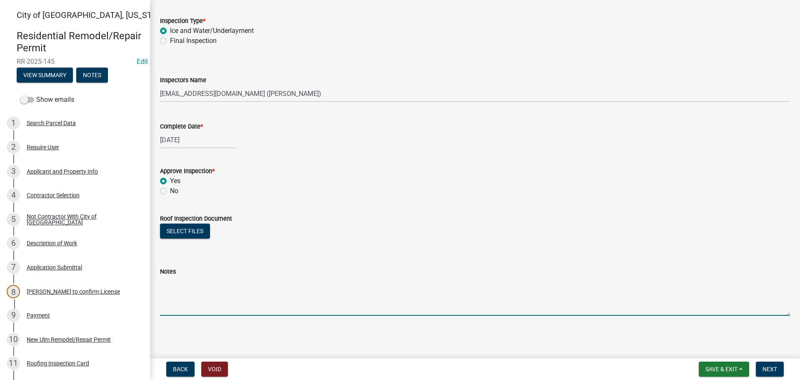
click at [188, 285] on textarea "Notes" at bounding box center [475, 295] width 630 height 39
type textarea "Based on photos"
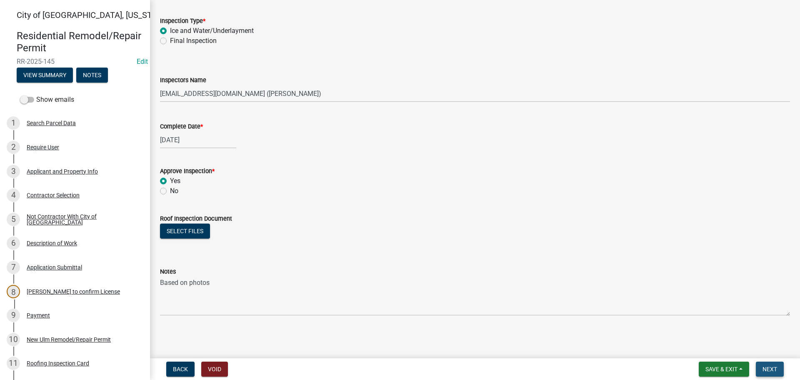
click at [772, 367] on span "Next" at bounding box center [770, 369] width 15 height 7
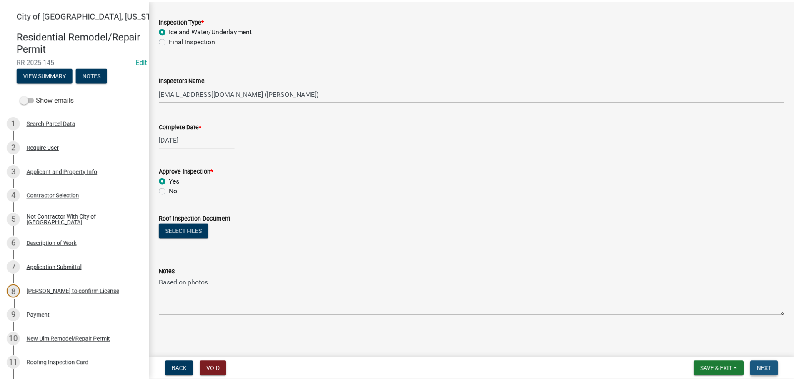
scroll to position [0, 0]
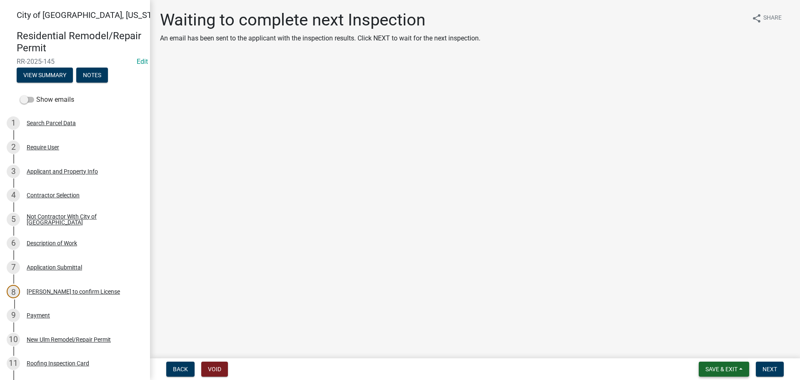
click at [731, 368] on span "Save & Exit" at bounding box center [722, 369] width 32 height 7
click at [719, 351] on button "Save & Exit" at bounding box center [716, 347] width 67 height 20
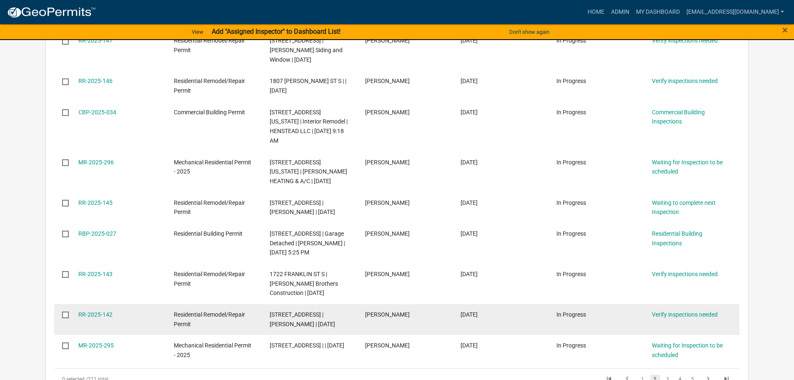
scroll to position [292, 0]
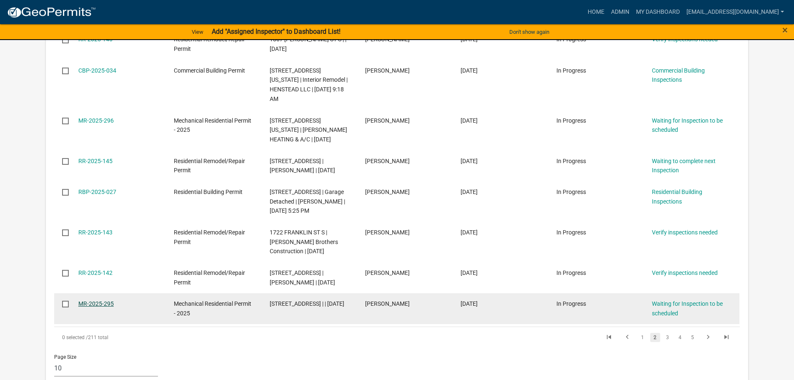
click at [83, 300] on link "MR-2025-295" at bounding box center [95, 303] width 35 height 7
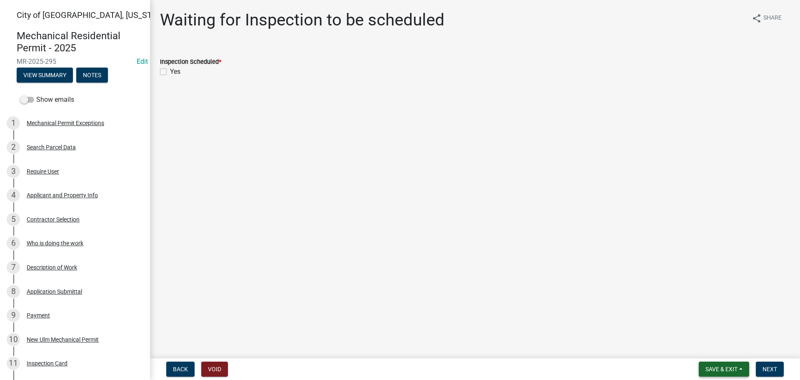
click at [720, 369] on span "Save & Exit" at bounding box center [722, 369] width 32 height 7
click at [703, 348] on button "Save & Exit" at bounding box center [716, 347] width 67 height 20
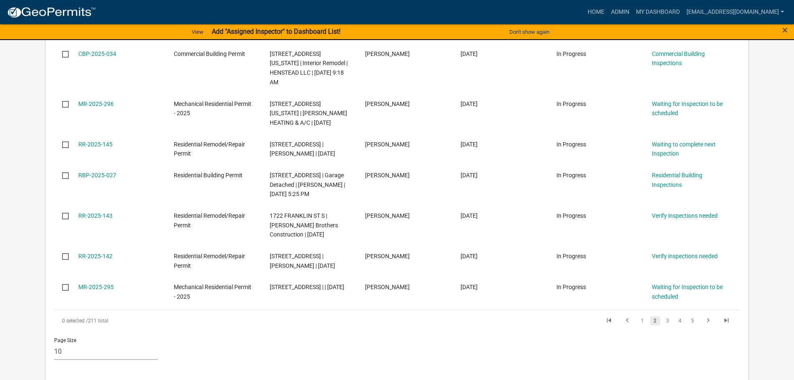
scroll to position [334, 0]
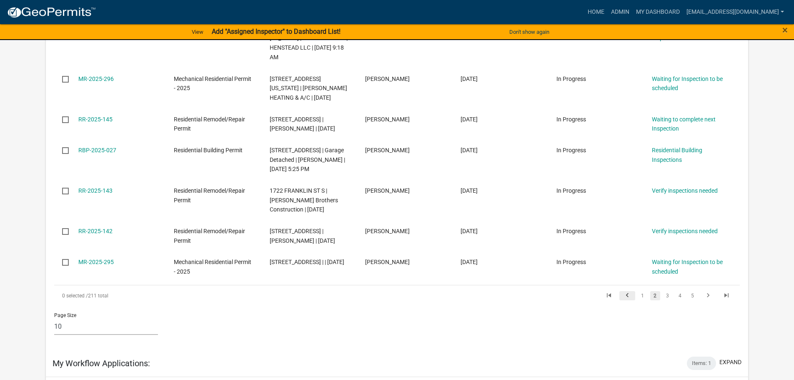
click at [626, 291] on icon "go to previous page" at bounding box center [627, 296] width 11 height 10
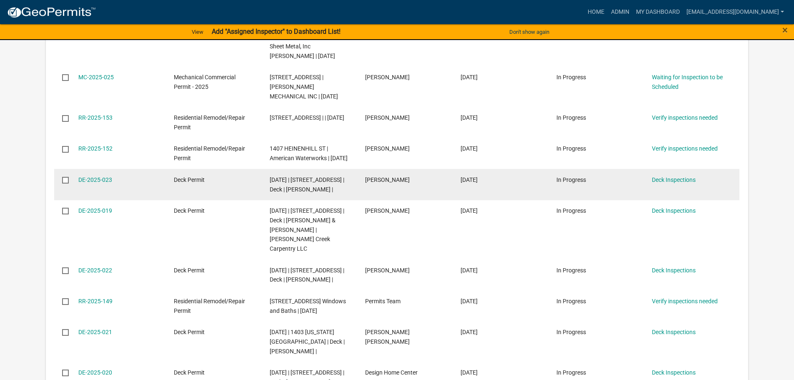
scroll to position [208, 0]
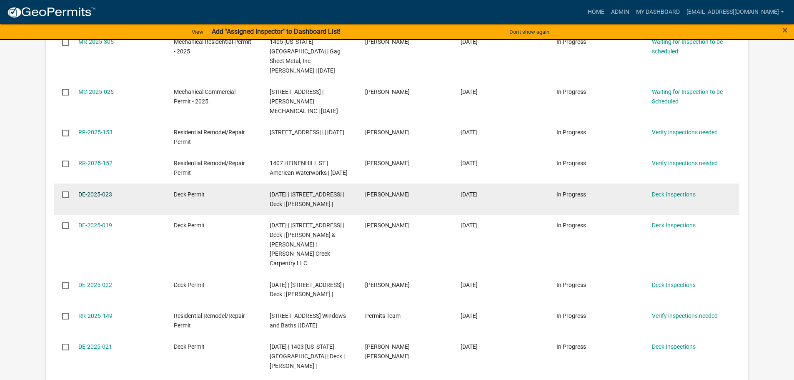
click at [95, 194] on link "DE-2025-023" at bounding box center [95, 194] width 34 height 7
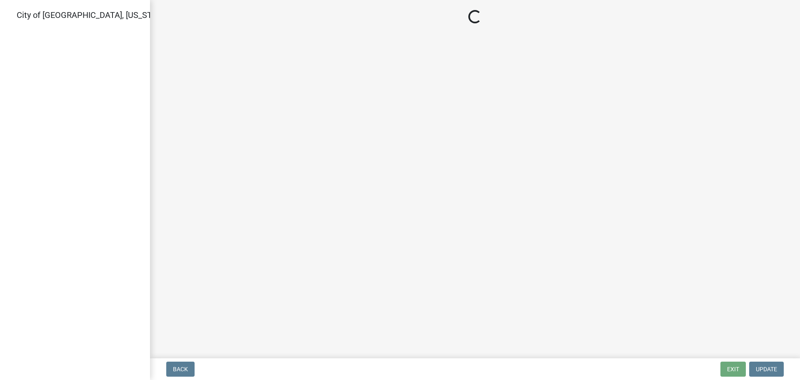
select select "805d55ac-e238-4e04-8f8e-acc067f36c3e"
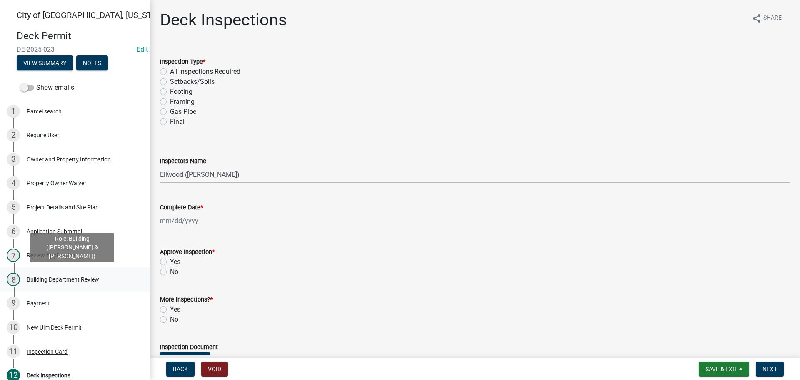
click at [48, 281] on div "Building Department Review" at bounding box center [63, 279] width 73 height 6
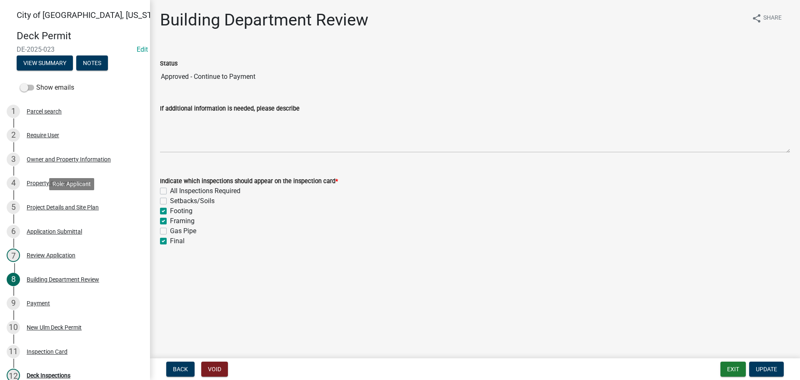
click at [52, 206] on div "Project Details and Site Plan" at bounding box center [63, 207] width 72 height 6
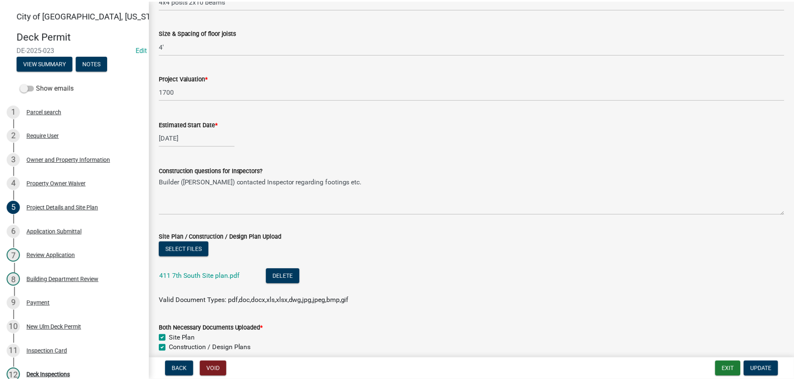
scroll to position [458, 0]
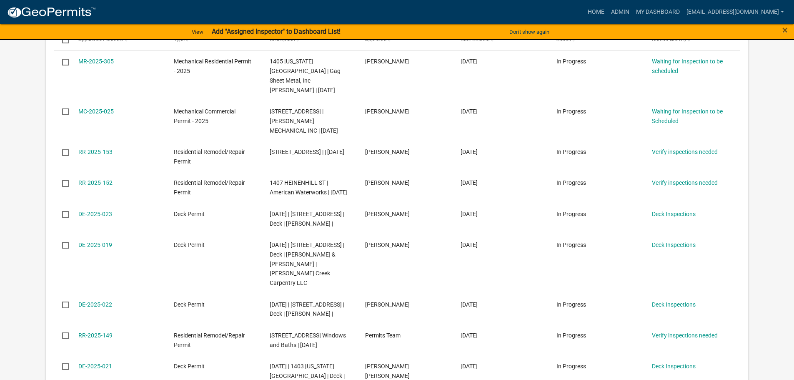
scroll to position [83, 0]
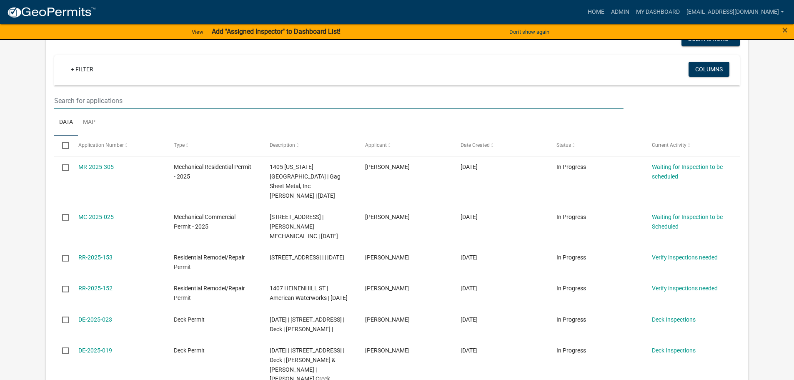
click at [92, 101] on input "text" at bounding box center [338, 100] width 569 height 17
type input "1700"
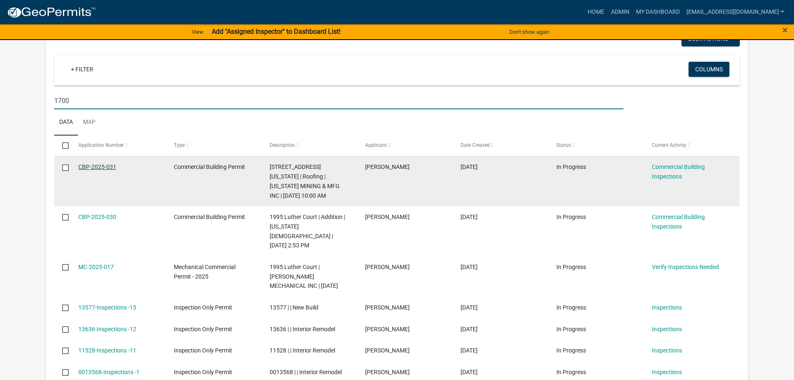
click at [105, 165] on link "CBP-2025-031" at bounding box center [97, 166] width 38 height 7
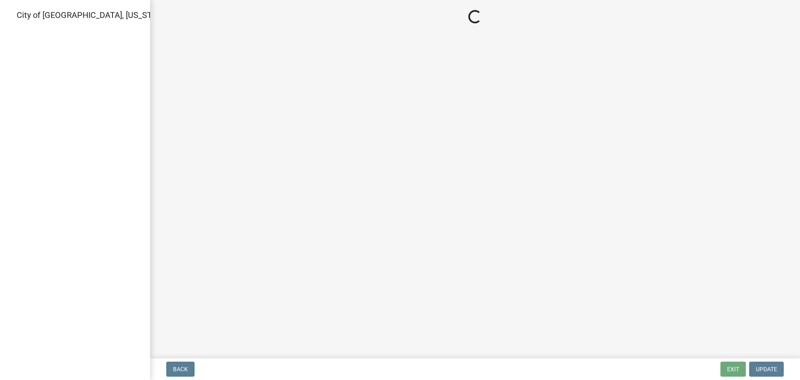
select select "805d55ac-e238-4e04-8f8e-acc067f36c3e"
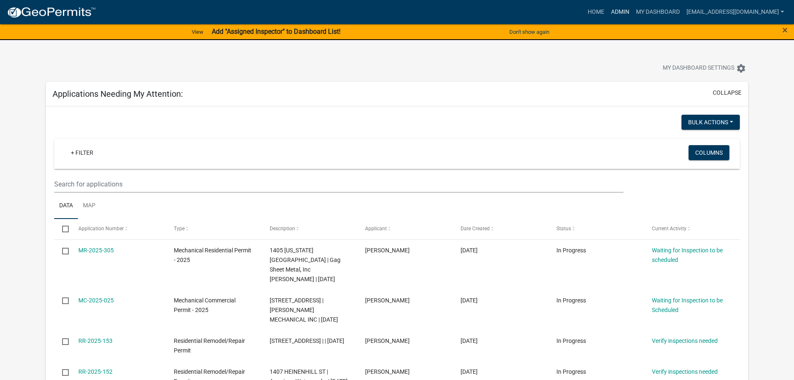
click at [633, 8] on link "Admin" at bounding box center [620, 12] width 25 height 16
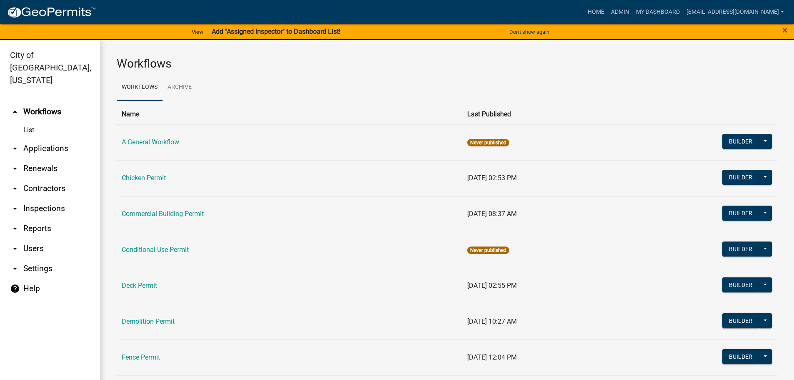
click at [35, 138] on link "arrow_drop_down Applications" at bounding box center [50, 148] width 100 height 20
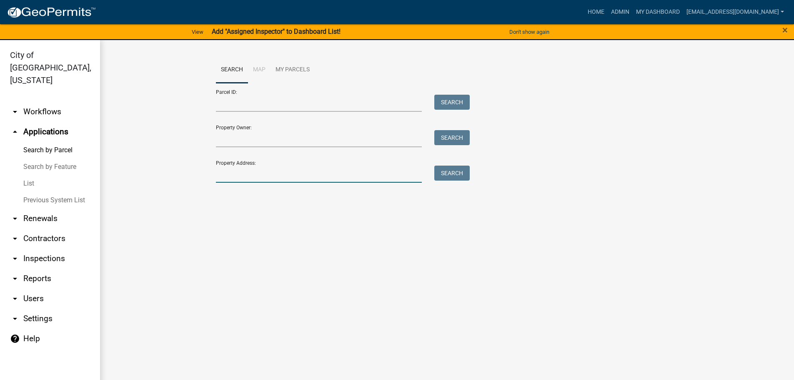
click at [234, 175] on input "Property Address:" at bounding box center [319, 174] width 206 height 17
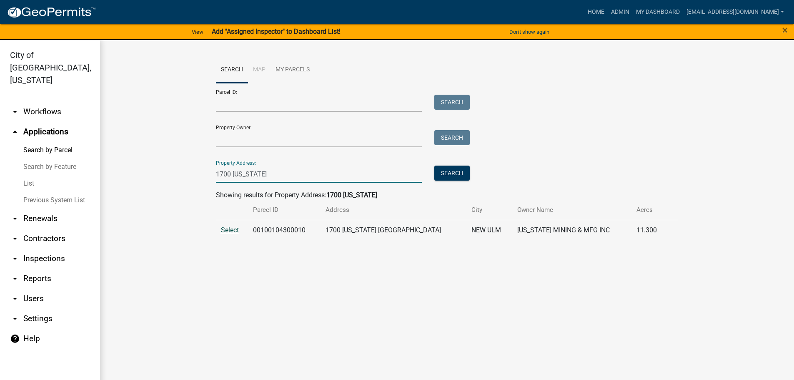
type input "1700 minnesota"
click at [231, 231] on span "Select" at bounding box center [230, 230] width 18 height 8
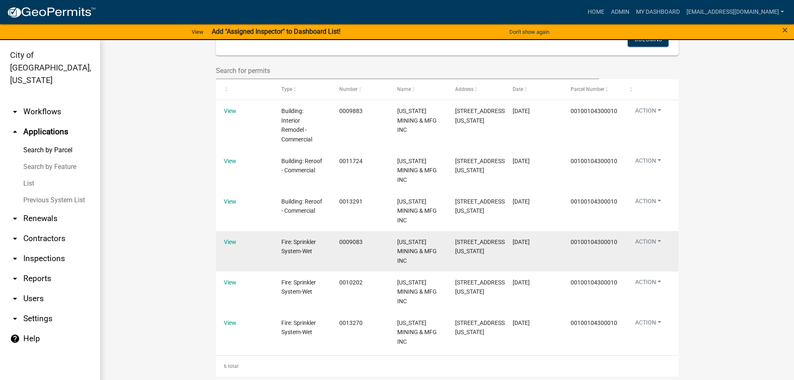
scroll to position [500, 0]
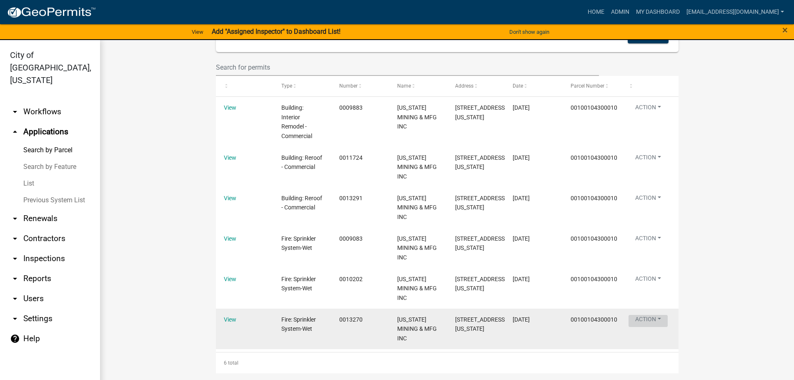
click at [644, 165] on button "Action" at bounding box center [648, 159] width 39 height 12
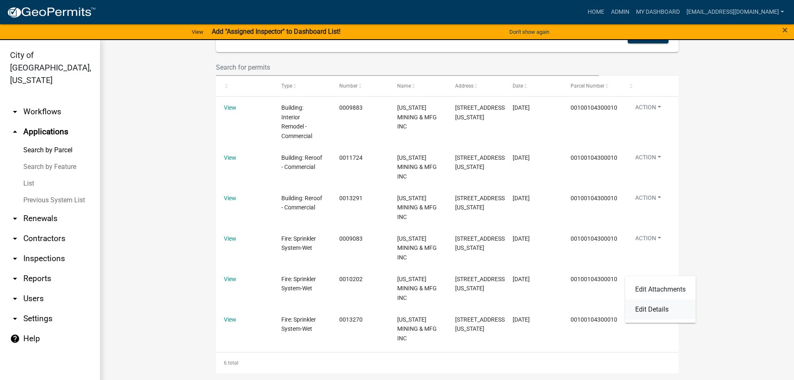
click at [653, 308] on link "Edit Details" at bounding box center [660, 309] width 70 height 20
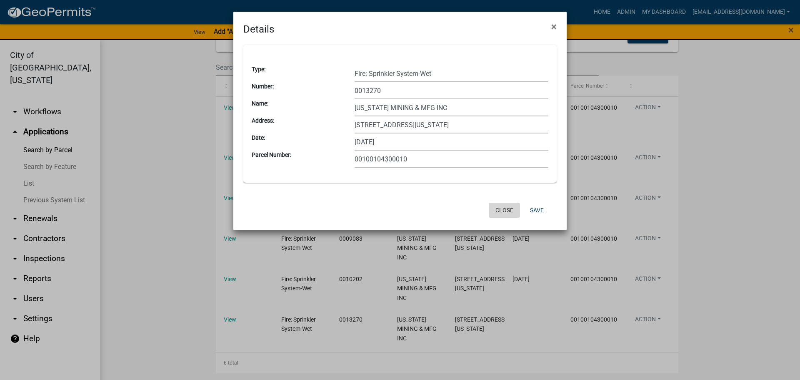
click at [509, 212] on button "Close" at bounding box center [504, 210] width 31 height 15
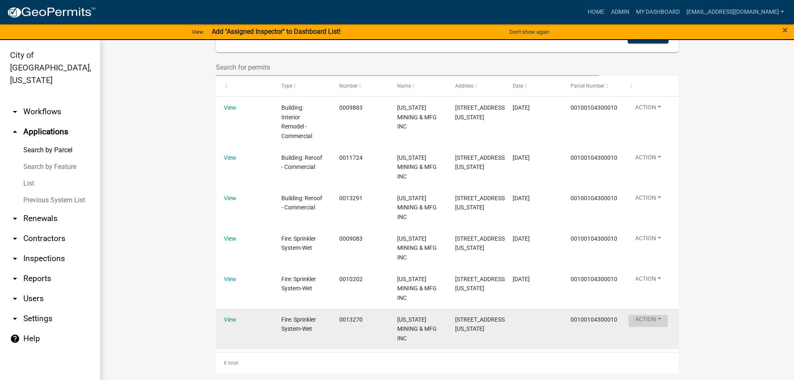
click at [637, 165] on button "Action" at bounding box center [648, 159] width 39 height 12
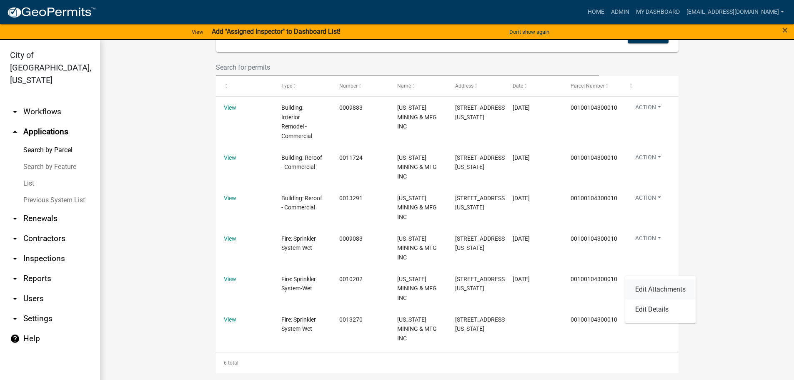
click at [656, 289] on link "Edit Attachments" at bounding box center [660, 289] width 70 height 20
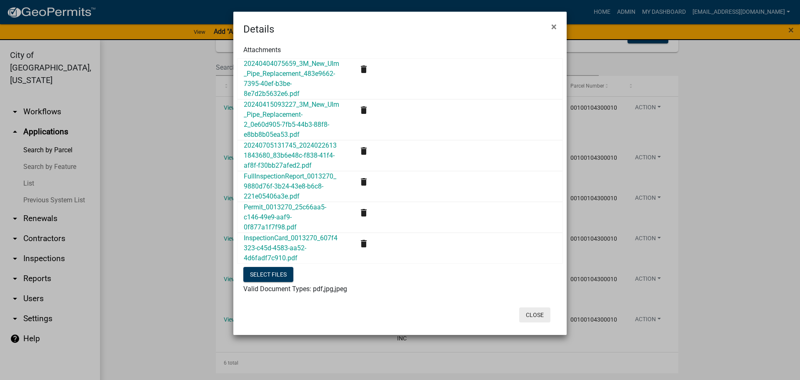
click at [545, 314] on button "Close" at bounding box center [534, 314] width 31 height 15
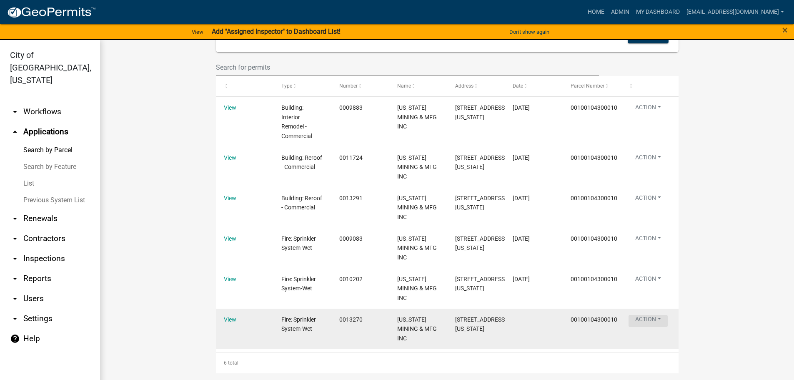
click at [640, 165] on button "Action" at bounding box center [648, 159] width 39 height 12
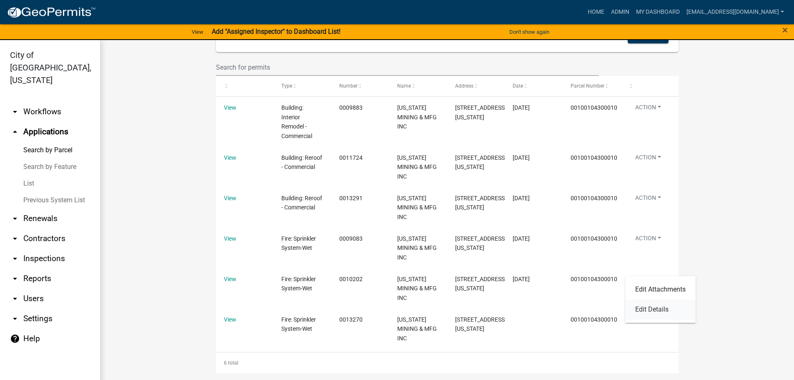
click at [644, 309] on link "Edit Details" at bounding box center [660, 309] width 70 height 20
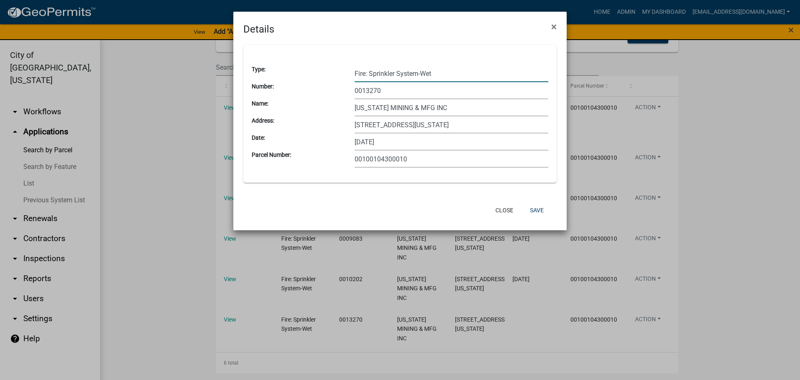
click at [448, 72] on input "Fire: Sprinkler System-Wet" at bounding box center [452, 73] width 194 height 17
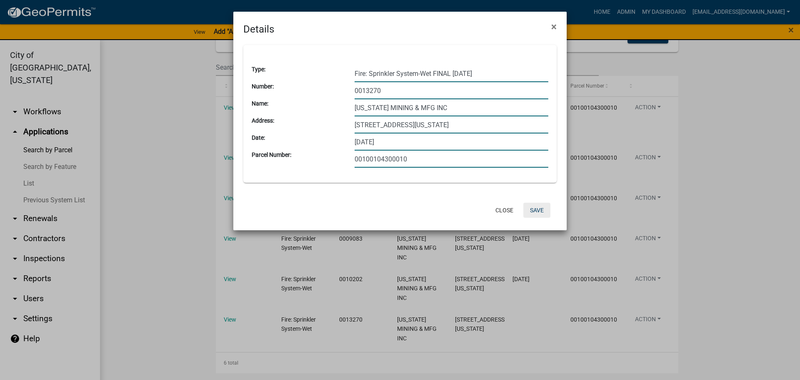
type input "Fire: Sprinkler System-Wet FINAL 8-18-25"
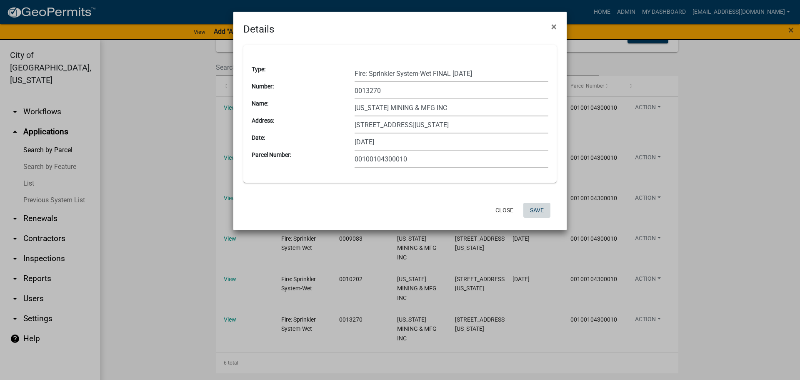
click at [536, 210] on button "Save" at bounding box center [537, 210] width 27 height 15
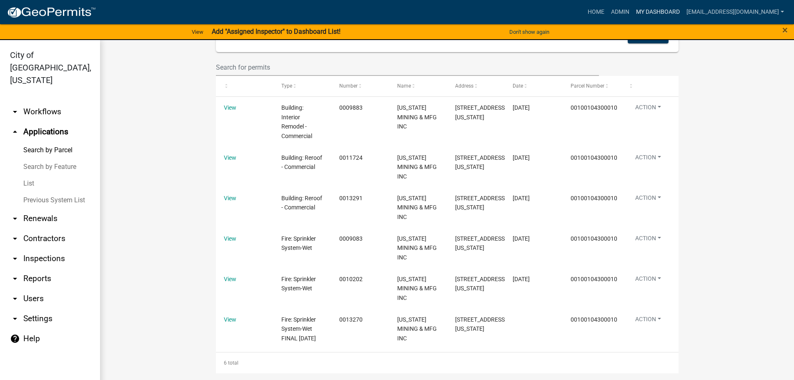
click at [683, 11] on link "My Dashboard" at bounding box center [658, 12] width 50 height 16
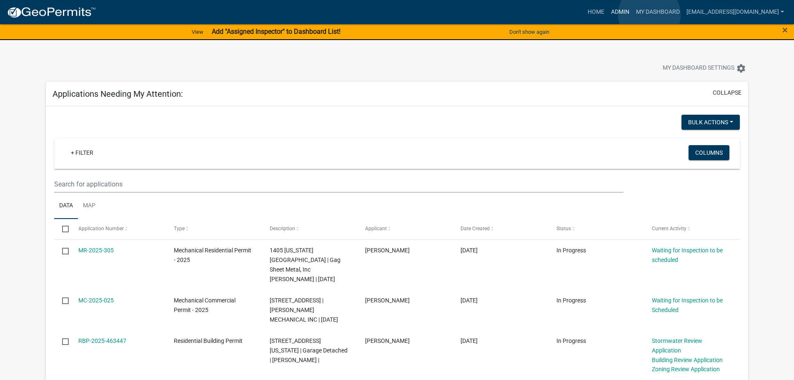
drag, startPoint x: 650, startPoint y: 15, endPoint x: 575, endPoint y: 49, distance: 81.7
click at [633, 15] on link "Admin" at bounding box center [620, 12] width 25 height 16
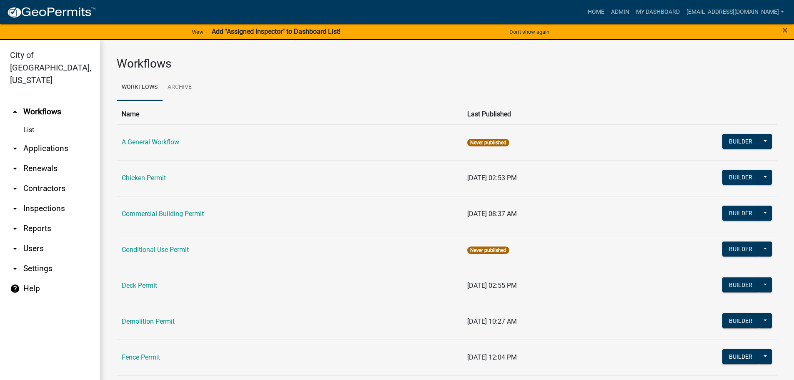
click at [33, 139] on link "arrow_drop_down Applications" at bounding box center [50, 148] width 100 height 20
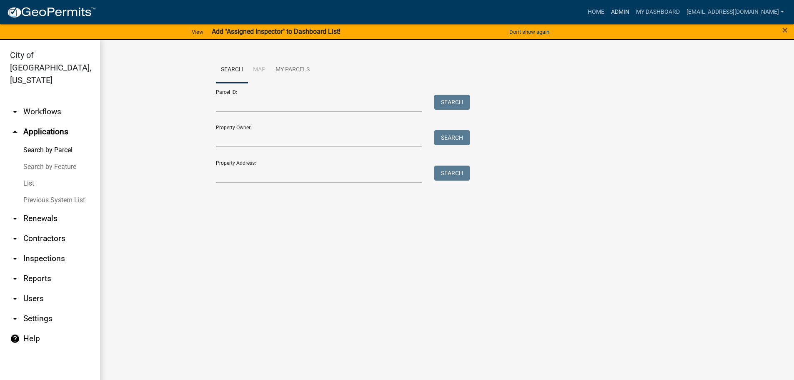
click at [633, 14] on link "Admin" at bounding box center [620, 12] width 25 height 16
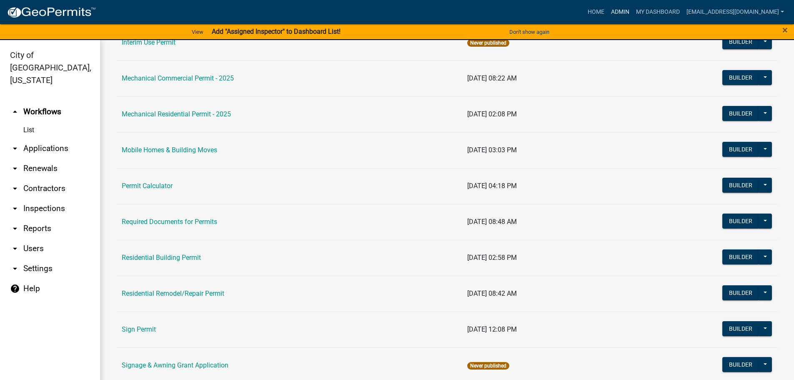
scroll to position [459, 0]
click at [192, 294] on link "Residential Remodel/Repair Permit" at bounding box center [173, 293] width 103 height 8
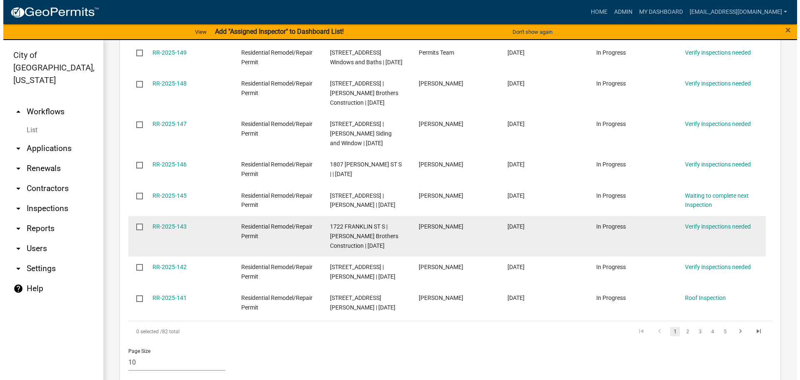
scroll to position [334, 0]
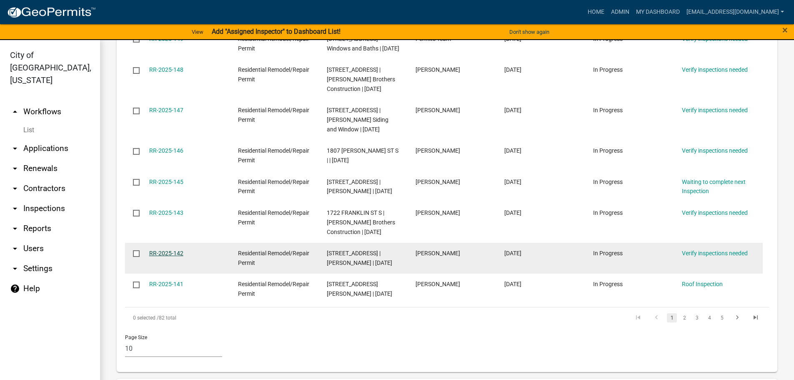
click at [158, 256] on link "RR-2025-142" at bounding box center [166, 253] width 34 height 7
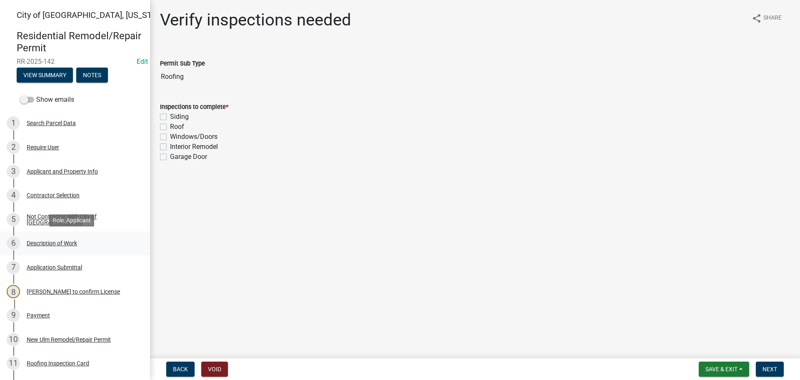
click at [58, 242] on div "Description of Work" at bounding box center [52, 243] width 50 height 6
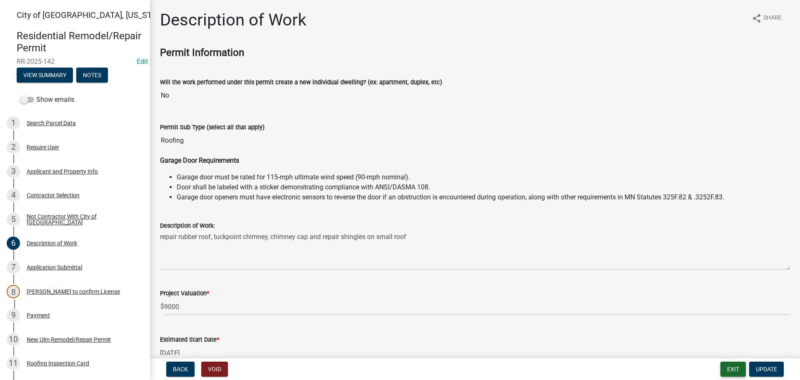
click at [736, 367] on button "Exit" at bounding box center [733, 368] width 25 height 15
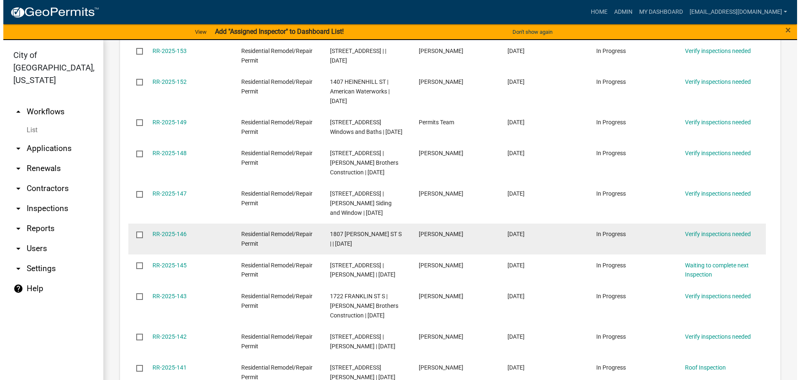
scroll to position [334, 0]
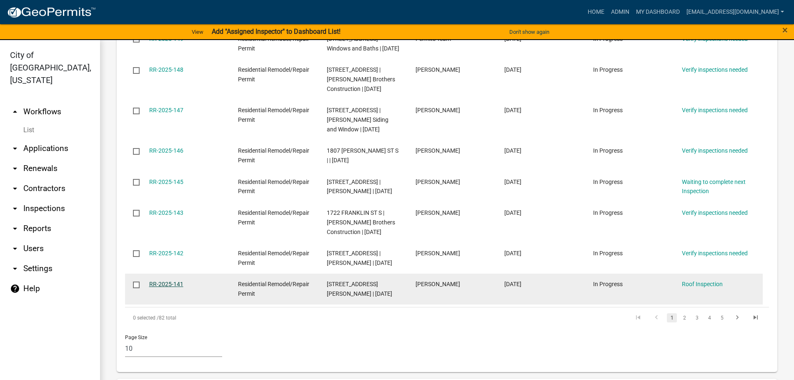
click at [166, 287] on link "RR-2025-141" at bounding box center [166, 284] width 34 height 7
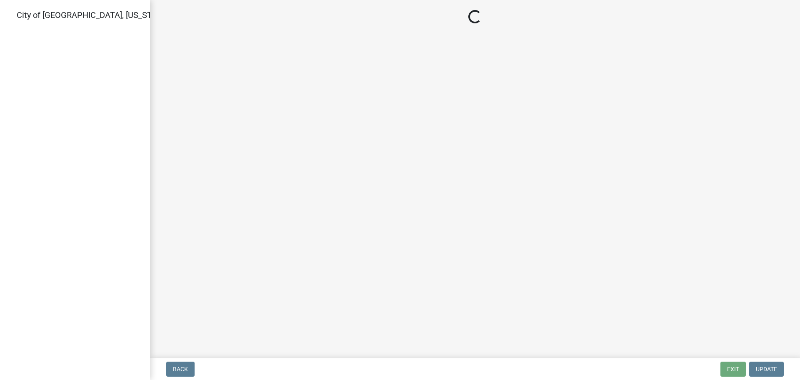
select select "805d55ac-e238-4e04-8f8e-acc067f36c3e"
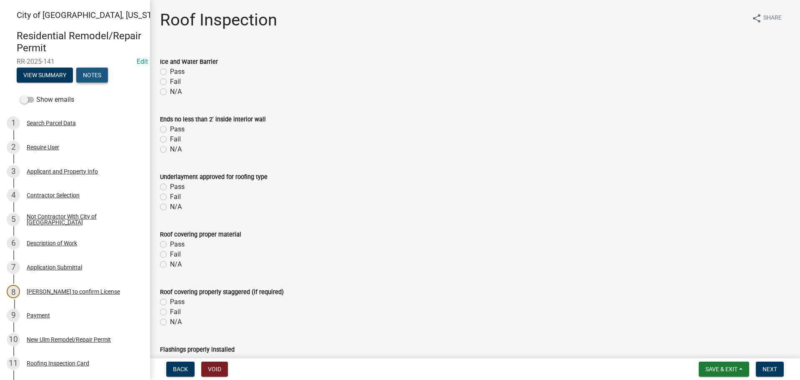
click at [93, 78] on button "Notes" at bounding box center [92, 75] width 32 height 15
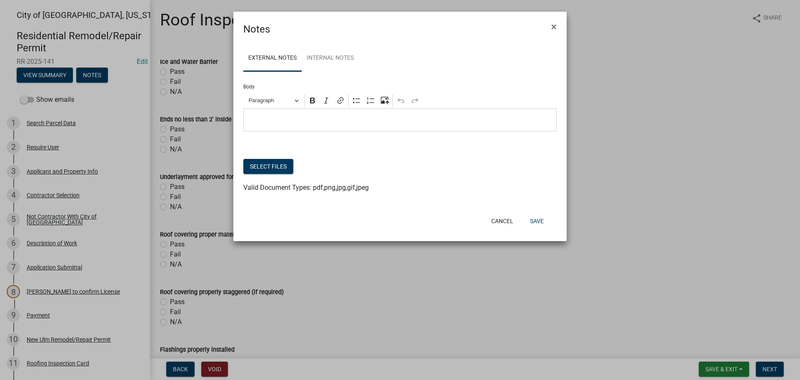
click at [38, 72] on ngb-modal-window "Notes × External Notes Internal Notes Body Rich Text Editor Paragraph Bold Ital…" at bounding box center [400, 190] width 800 height 380
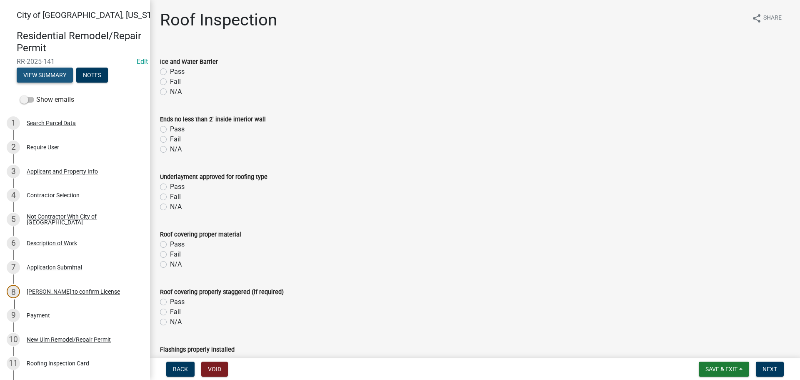
click at [46, 71] on button "View Summary" at bounding box center [45, 75] width 56 height 15
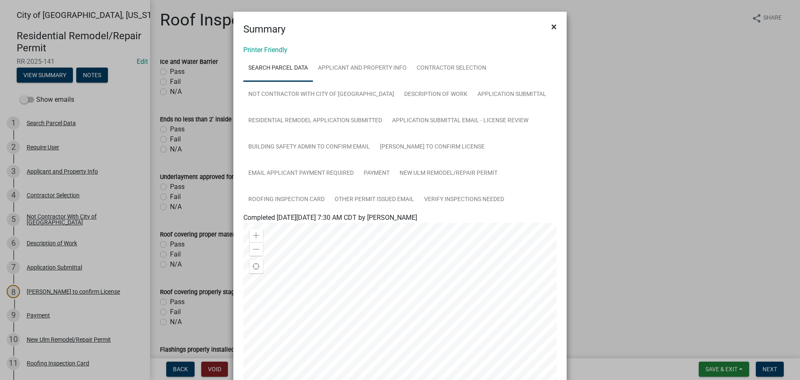
click at [552, 23] on span "×" at bounding box center [554, 27] width 5 height 12
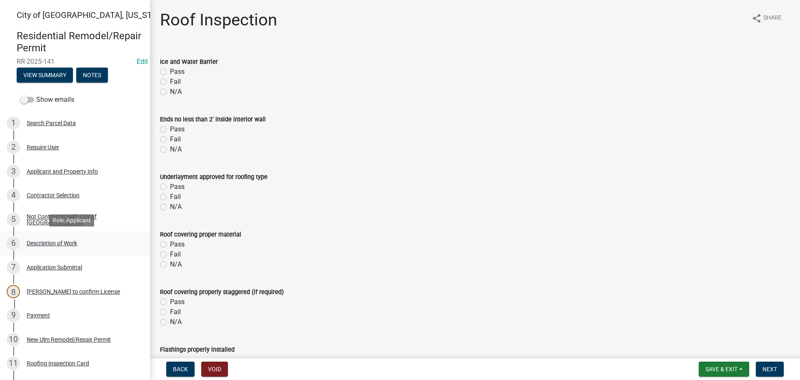
click at [50, 243] on div "Description of Work" at bounding box center [52, 243] width 50 height 6
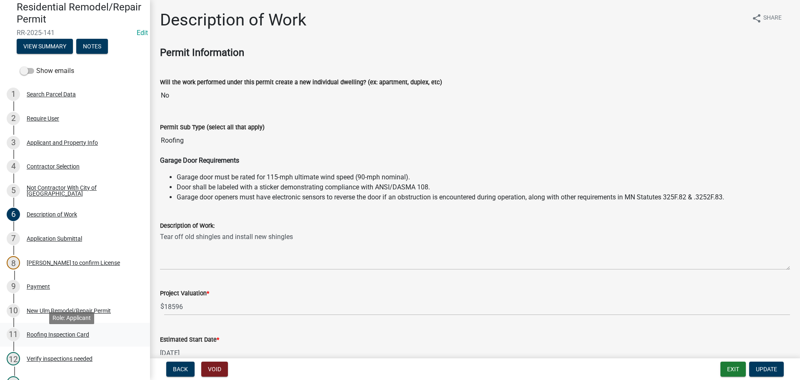
scroll to position [42, 0]
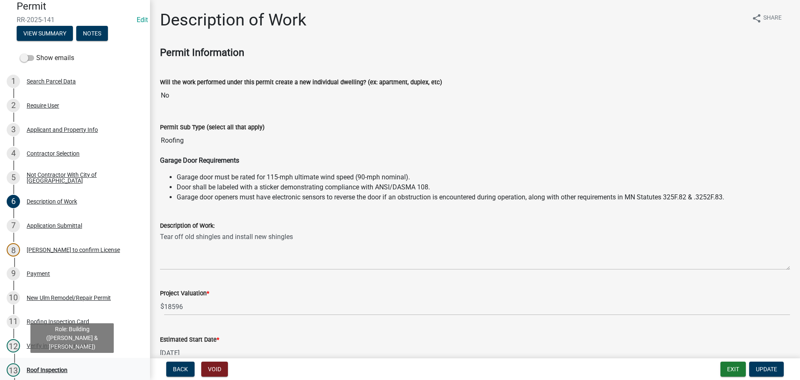
click at [49, 367] on div "Roof Inspection" at bounding box center [47, 370] width 41 height 6
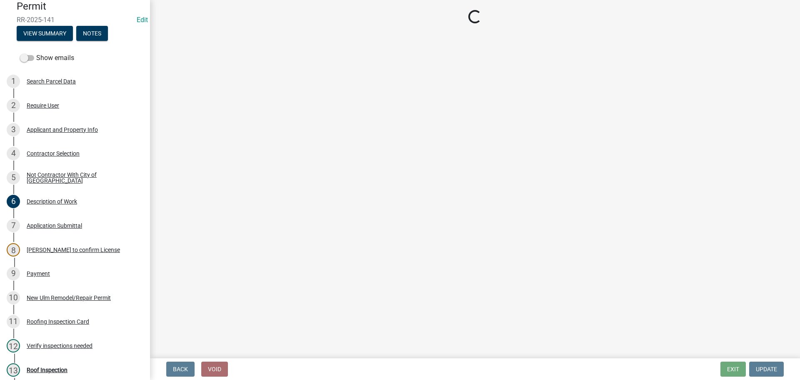
select select "805d55ac-e238-4e04-8f8e-acc067f36c3e"
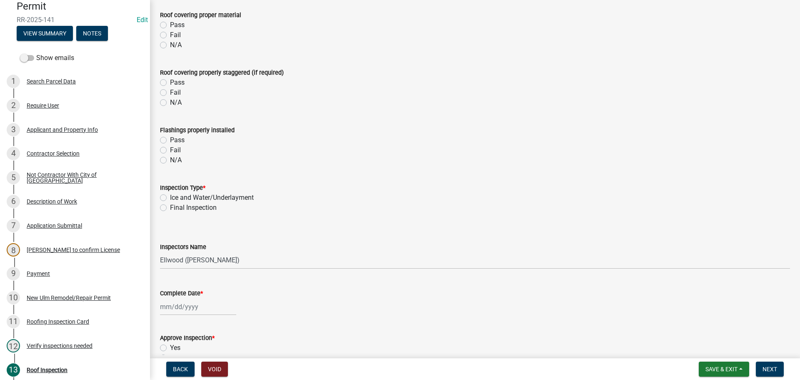
scroll to position [30, 0]
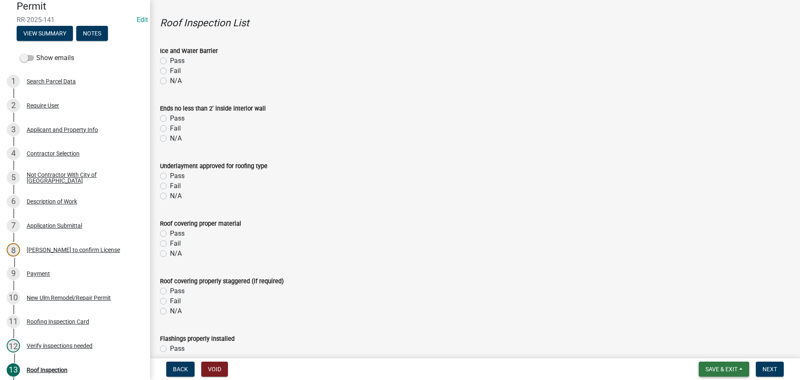
click at [718, 366] on span "Save & Exit" at bounding box center [722, 369] width 32 height 7
click at [716, 352] on button "Save & Exit" at bounding box center [716, 347] width 67 height 20
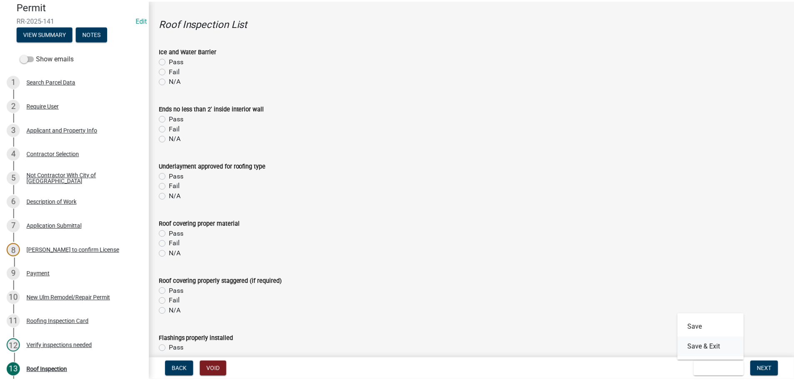
scroll to position [0, 0]
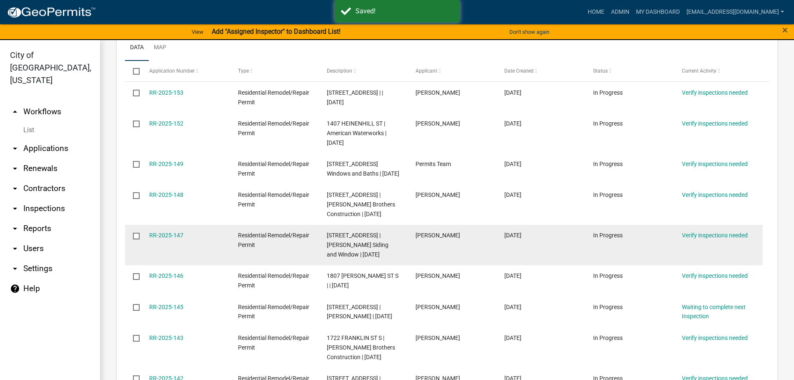
scroll to position [417, 0]
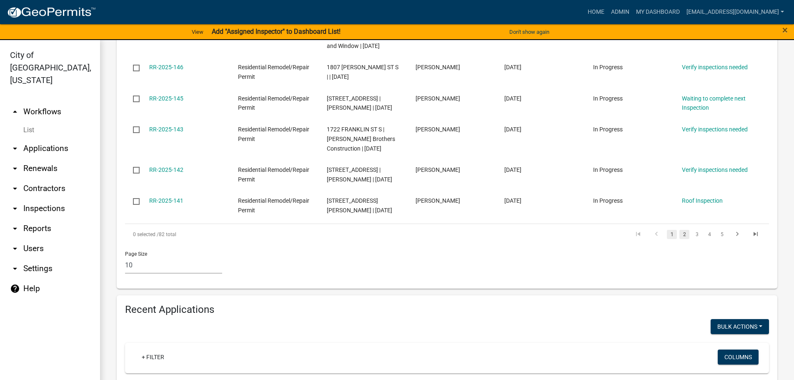
click at [680, 239] on link "2" at bounding box center [685, 234] width 10 height 9
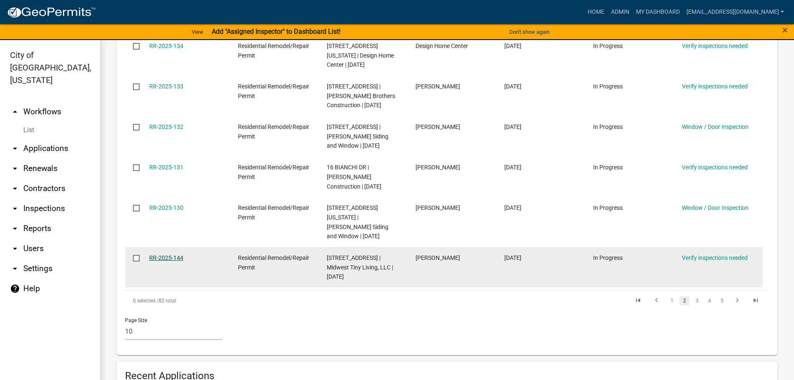
click at [162, 254] on link "RR-2025-144" at bounding box center [166, 257] width 34 height 7
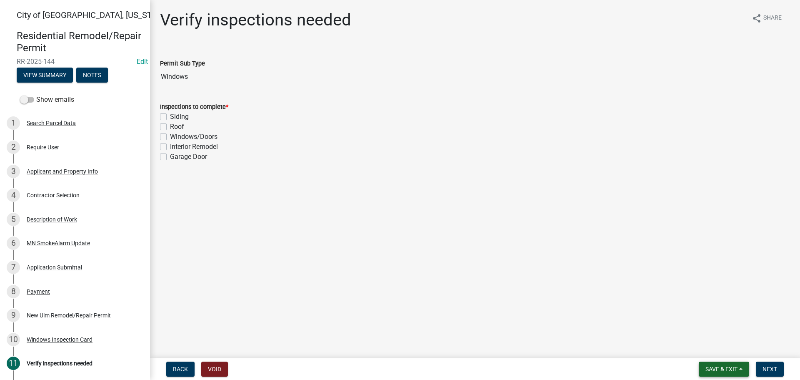
click at [722, 366] on span "Save & Exit" at bounding box center [722, 369] width 32 height 7
click at [722, 357] on button "Save & Exit" at bounding box center [716, 347] width 67 height 20
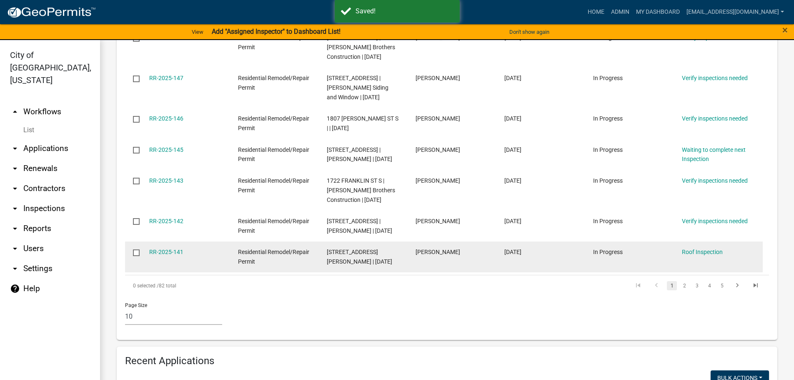
scroll to position [375, 0]
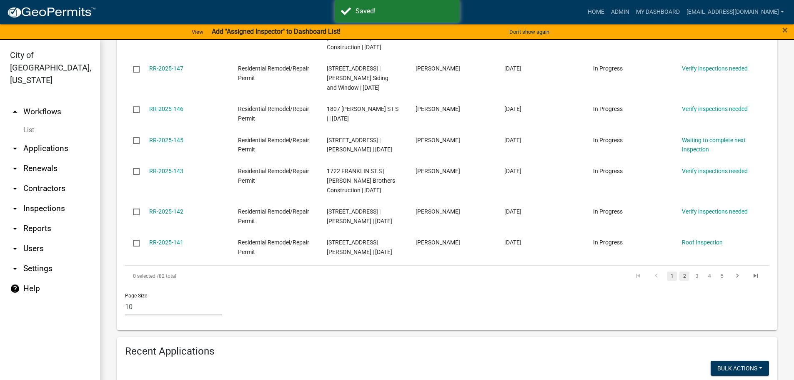
click at [680, 281] on link "2" at bounding box center [685, 275] width 10 height 9
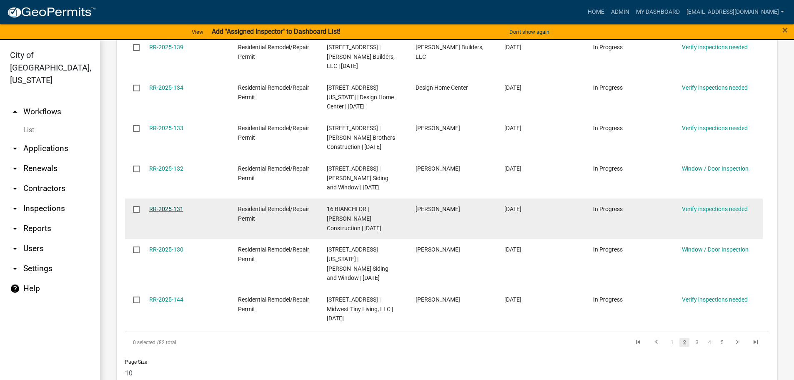
click at [177, 206] on link "RR-2025-131" at bounding box center [166, 209] width 34 height 7
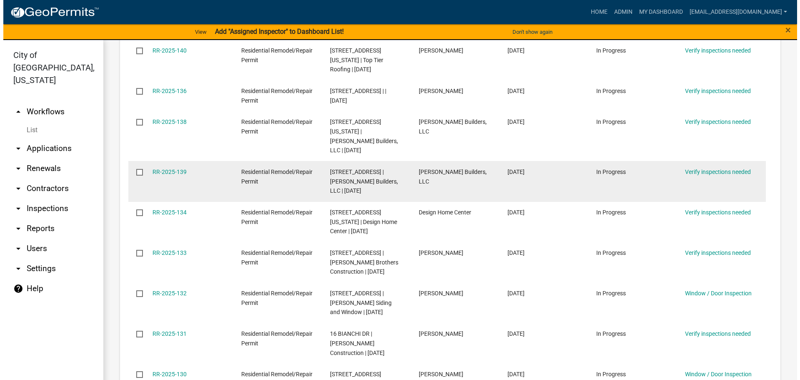
scroll to position [250, 0]
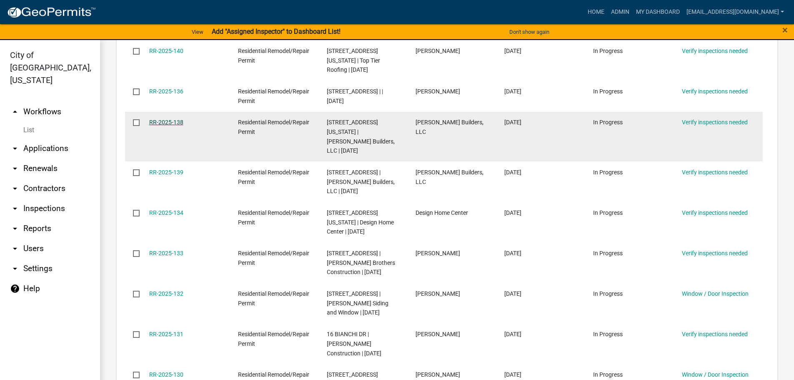
click at [171, 123] on link "RR-2025-138" at bounding box center [166, 122] width 34 height 7
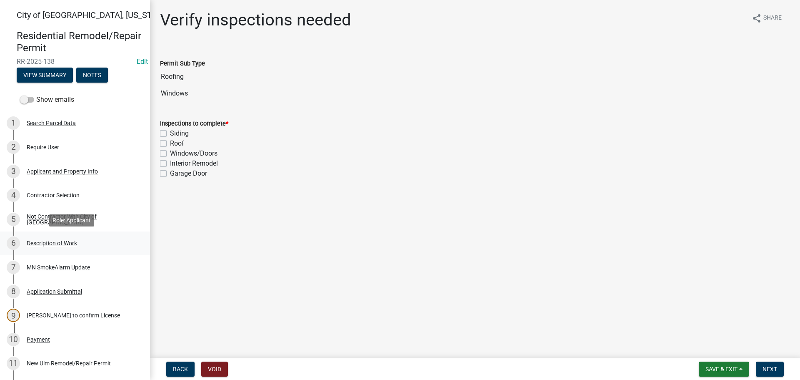
click at [47, 241] on div "Description of Work" at bounding box center [52, 243] width 50 height 6
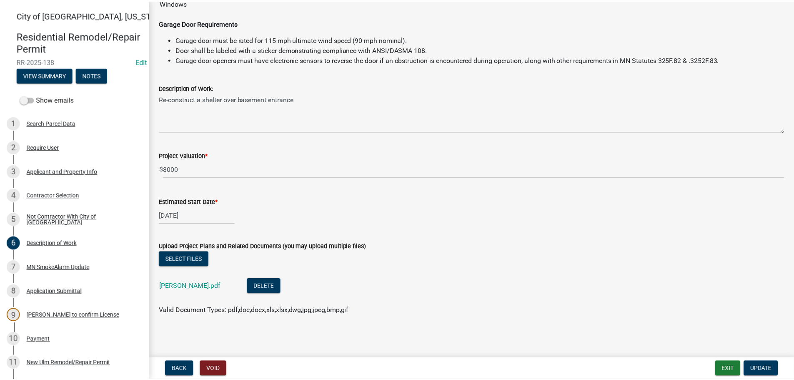
scroll to position [155, 0]
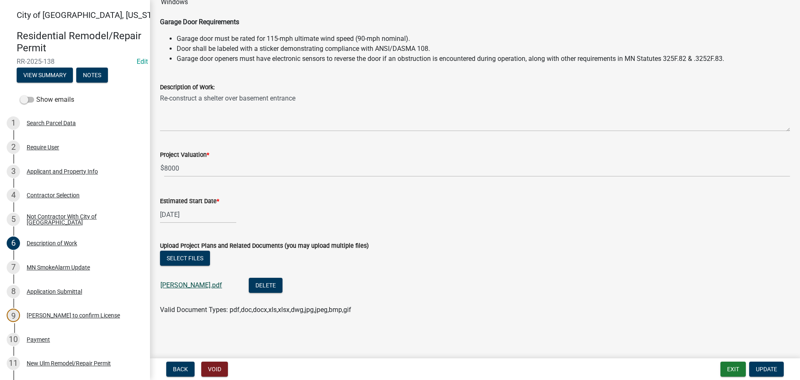
click at [188, 286] on link "Siegmann.pdf" at bounding box center [192, 285] width 62 height 8
click at [728, 368] on button "Exit" at bounding box center [733, 368] width 25 height 15
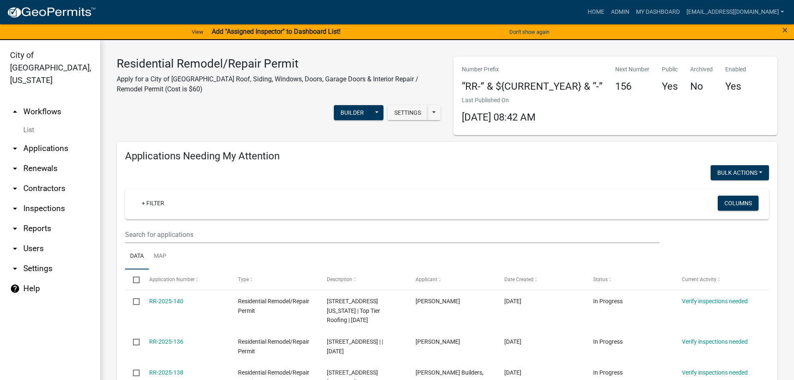
scroll to position [42, 0]
